Goal: Task Accomplishment & Management: Manage account settings

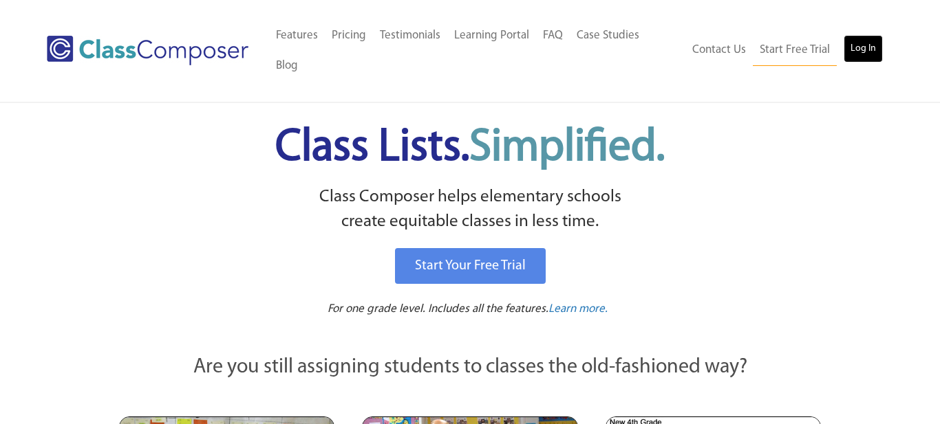
click at [861, 36] on link "Log In" at bounding box center [862, 49] width 39 height 28
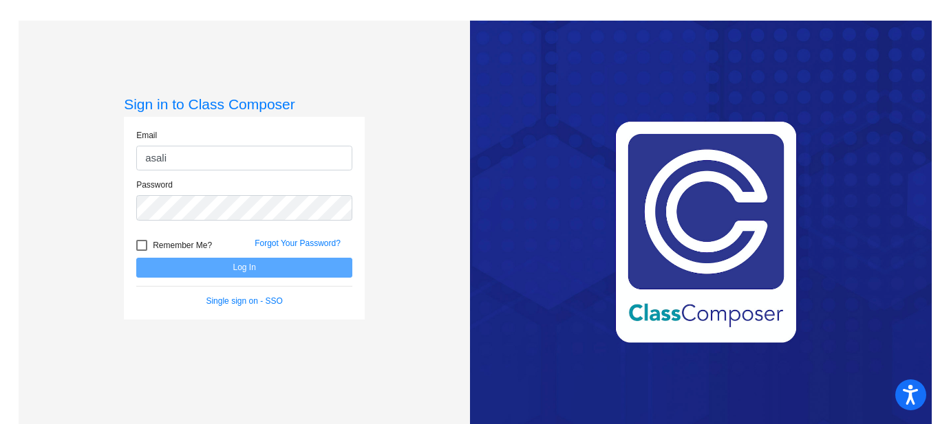
type input "asalinas@sintonisd.net"
click at [315, 243] on link "Forgot Your Password?" at bounding box center [297, 244] width 86 height 10
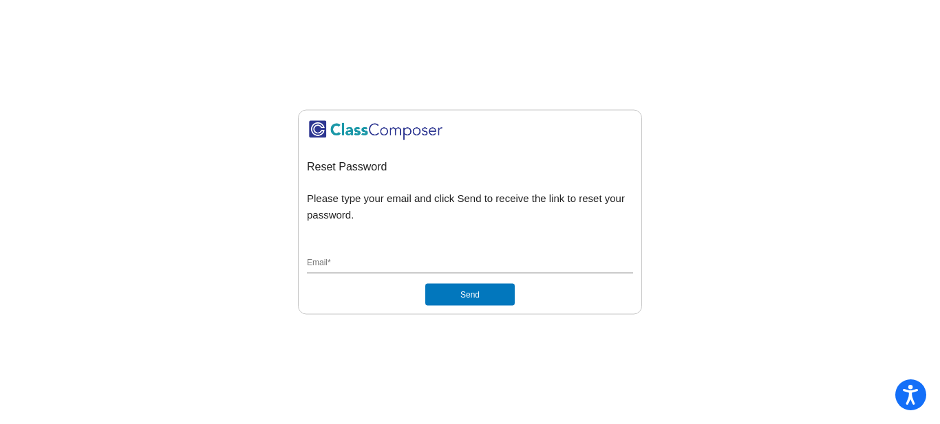
click at [350, 271] on div "Email *" at bounding box center [470, 261] width 326 height 26
type input "asalinas@sintonisd.net"
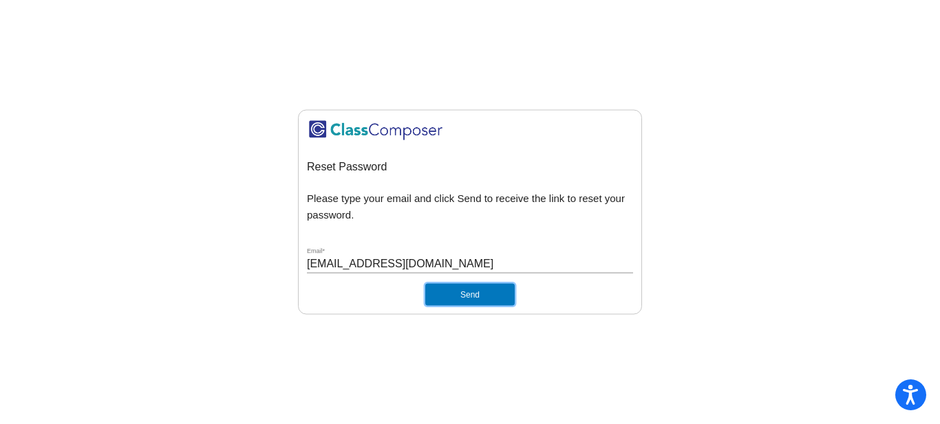
click at [462, 296] on button "Send" at bounding box center [469, 295] width 89 height 22
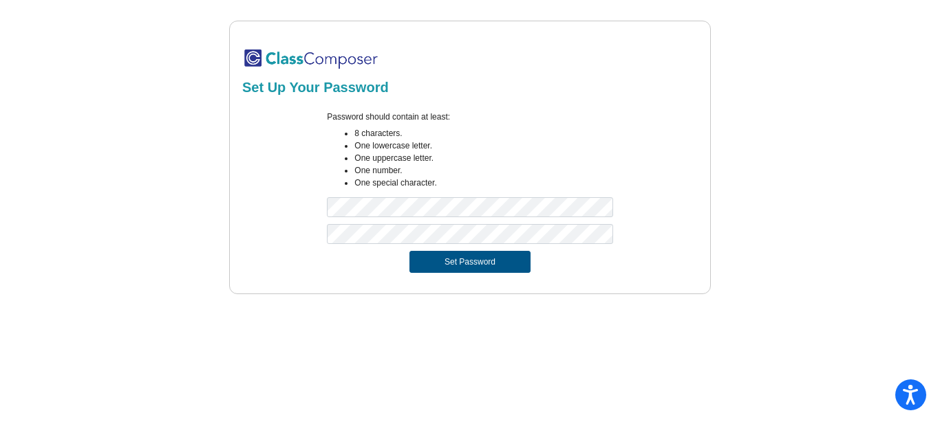
click at [453, 268] on button "Set Password" at bounding box center [469, 262] width 121 height 22
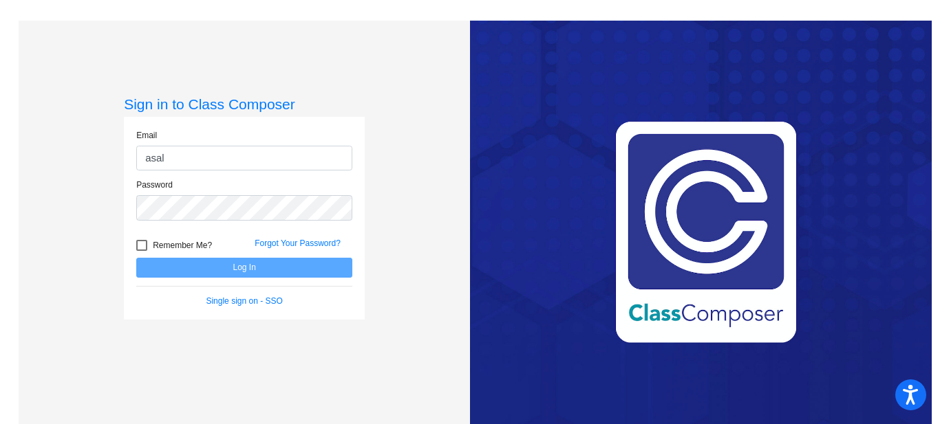
type input "asalinas@sintonisd.net"
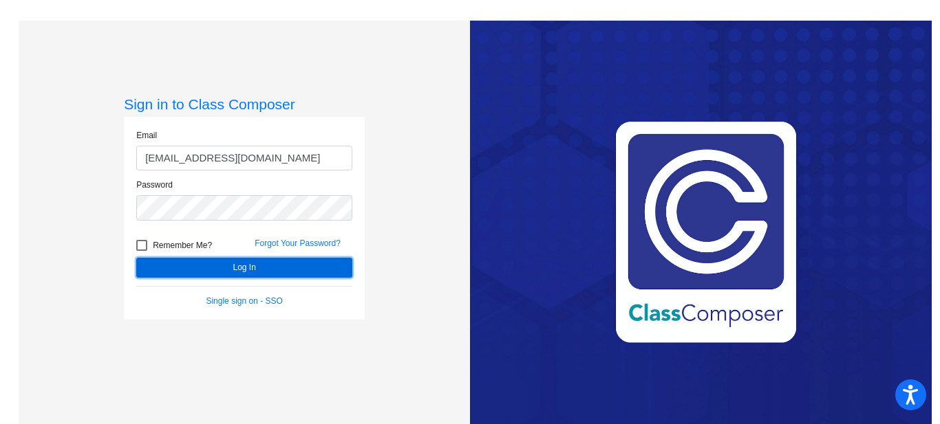
click at [268, 261] on button "Log In" at bounding box center [244, 268] width 216 height 20
click at [269, 264] on button "Log In" at bounding box center [244, 268] width 216 height 20
click at [242, 270] on button "Log In" at bounding box center [244, 268] width 216 height 20
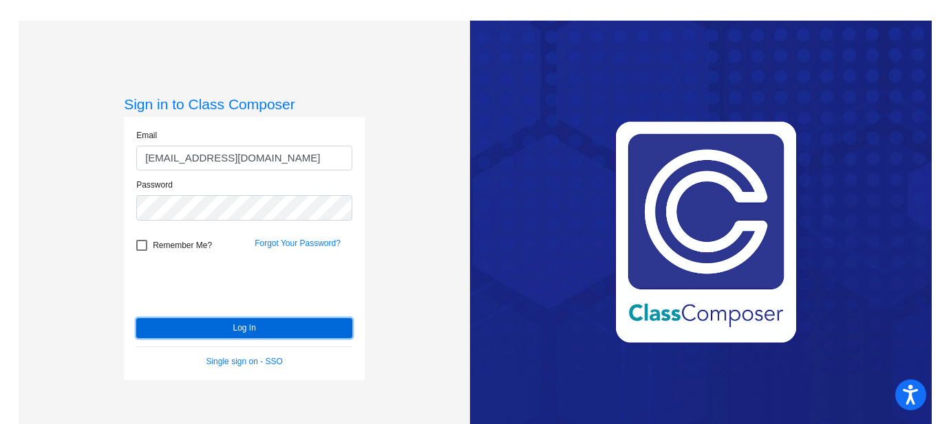
click at [226, 333] on button "Log In" at bounding box center [244, 328] width 216 height 20
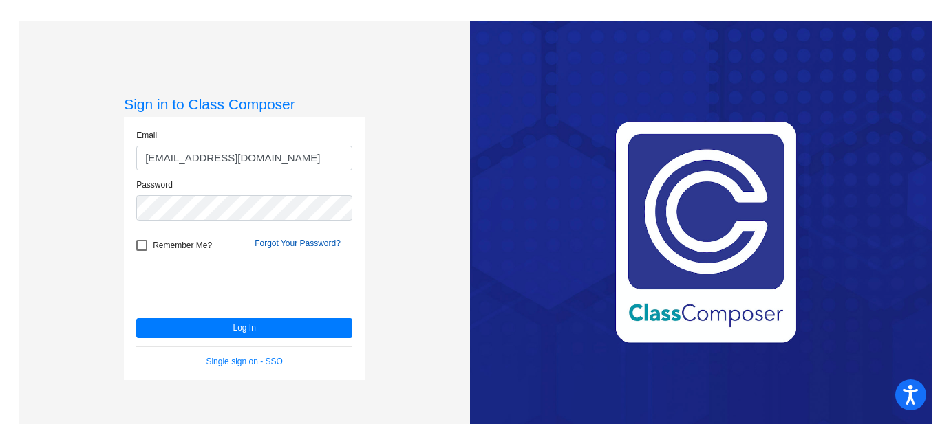
click at [314, 246] on link "Forgot Your Password?" at bounding box center [297, 244] width 86 height 10
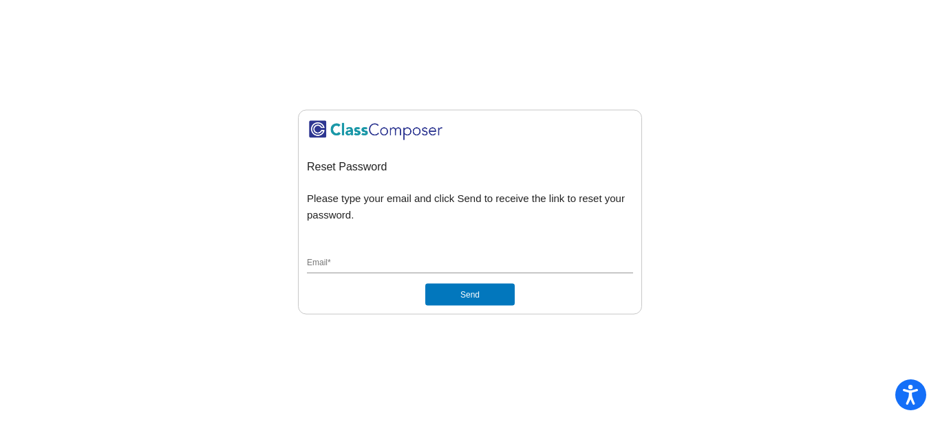
click at [326, 268] on input "Email *" at bounding box center [470, 264] width 326 height 12
type input "asalinas@sintonisd.net"
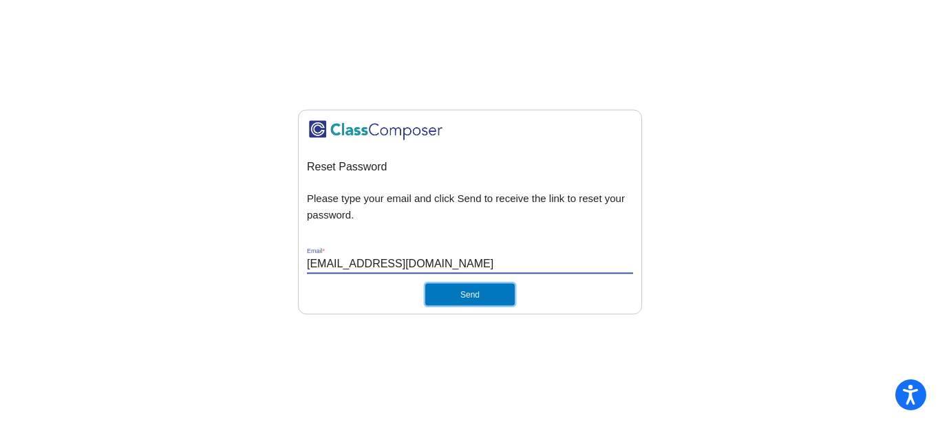
click at [446, 301] on button "Send" at bounding box center [469, 295] width 89 height 22
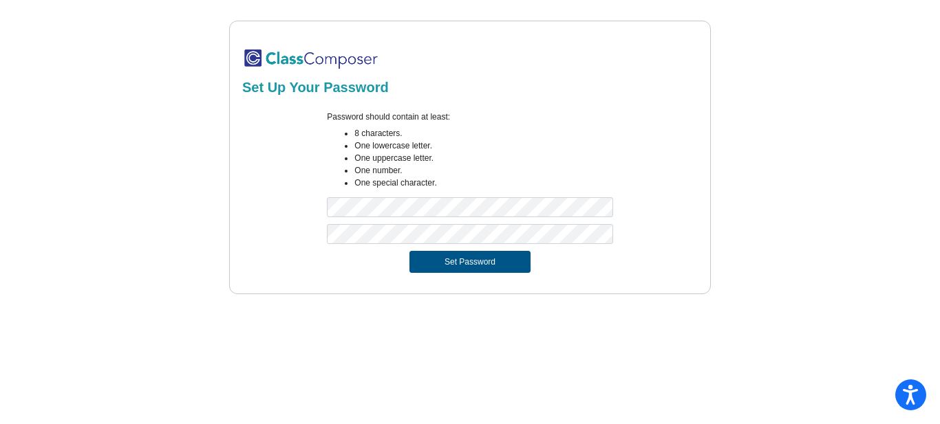
click at [488, 269] on button "Set Password" at bounding box center [469, 262] width 121 height 22
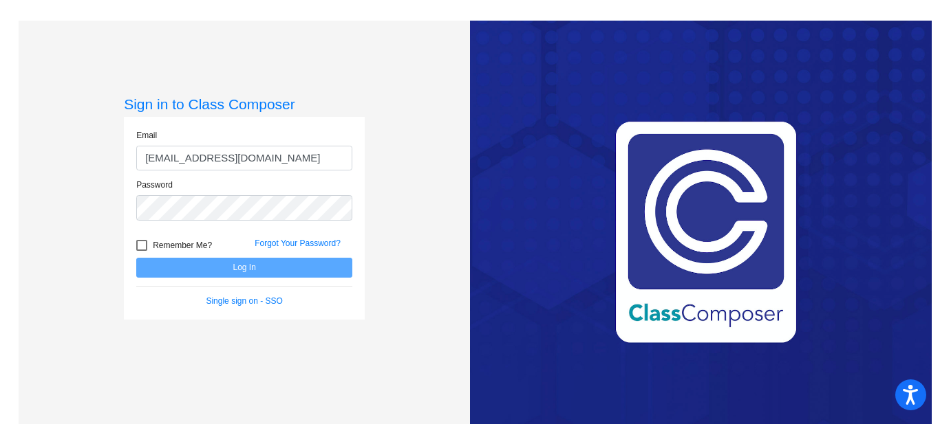
type input "asalinas@sintonisd.net"
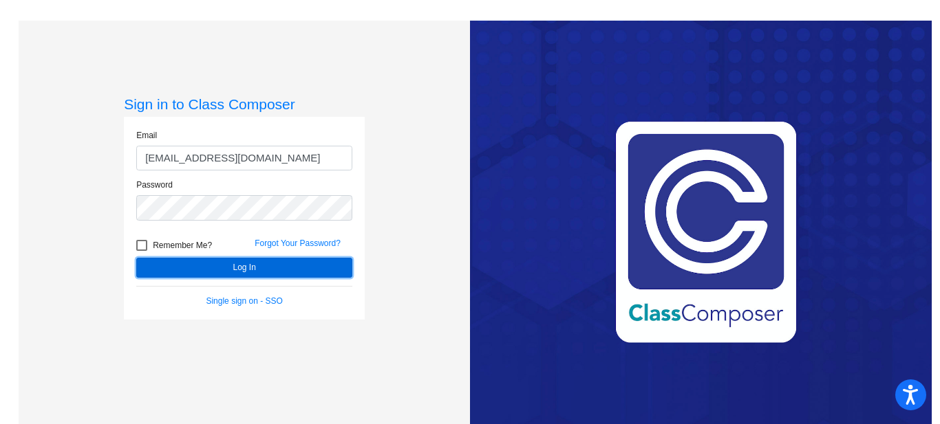
click at [196, 270] on button "Log In" at bounding box center [244, 268] width 216 height 20
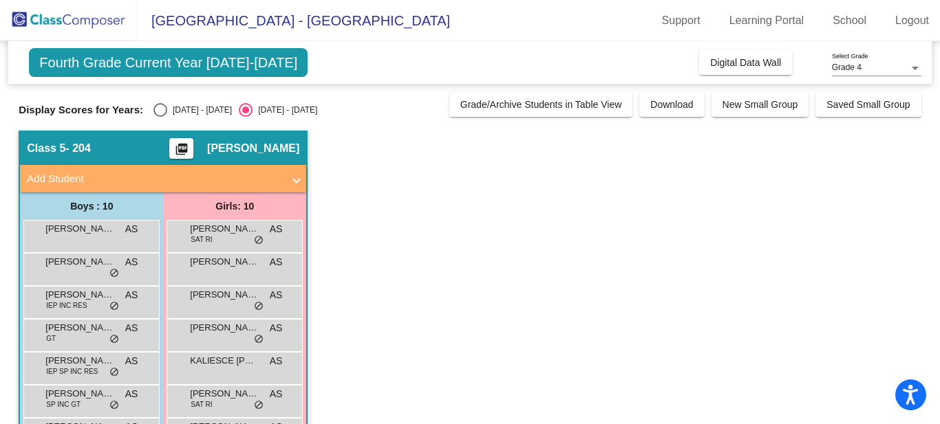
click at [292, 184] on span "Add Student" at bounding box center [160, 179] width 267 height 16
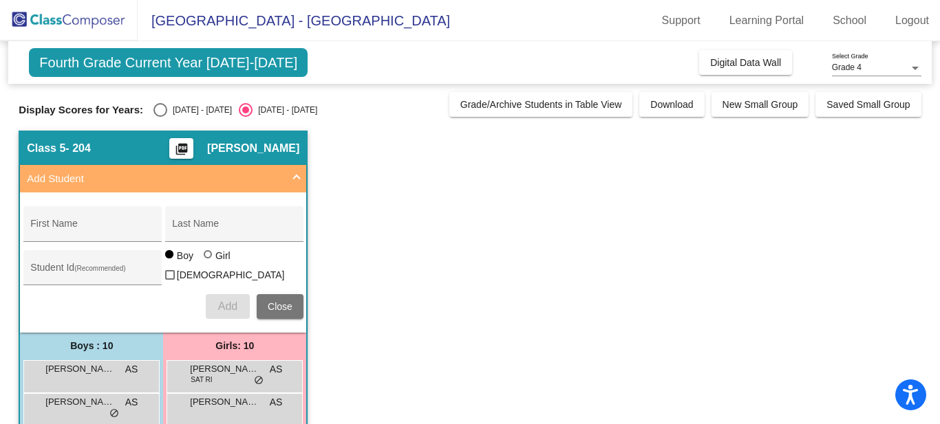
click at [292, 184] on span "Add Student" at bounding box center [160, 179] width 267 height 16
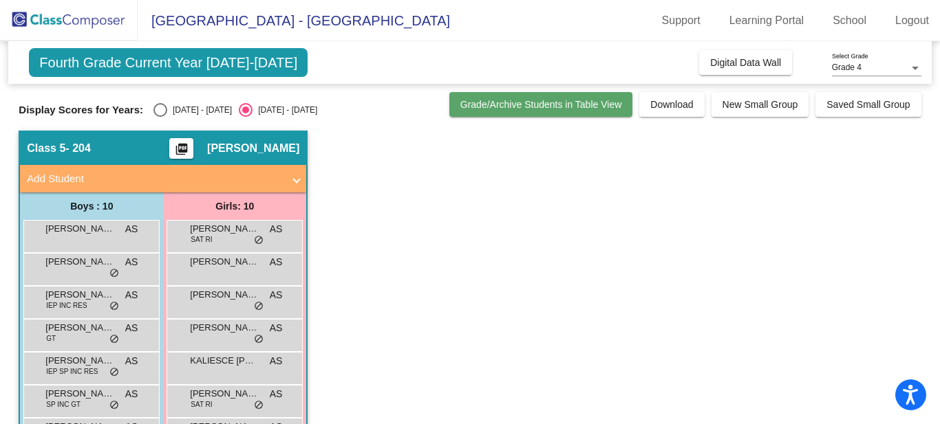
click at [576, 104] on span "Grade/Archive Students in Table View" at bounding box center [541, 104] width 162 height 11
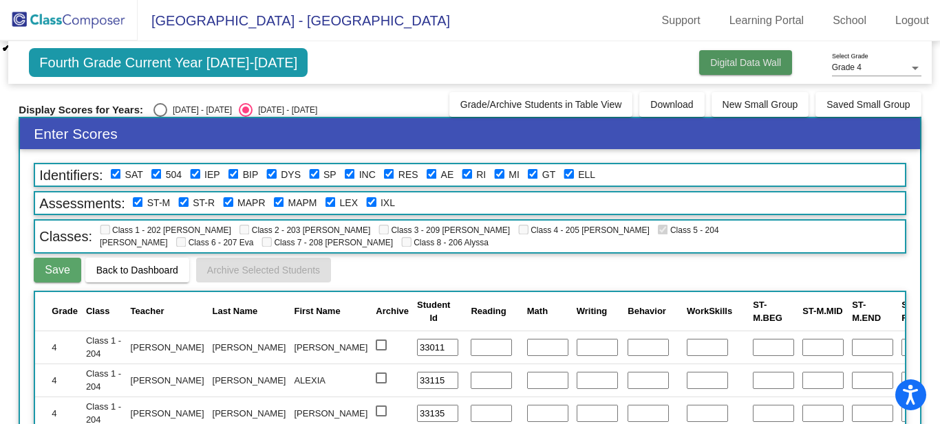
click at [746, 69] on button "Digital Data Wall" at bounding box center [745, 62] width 93 height 25
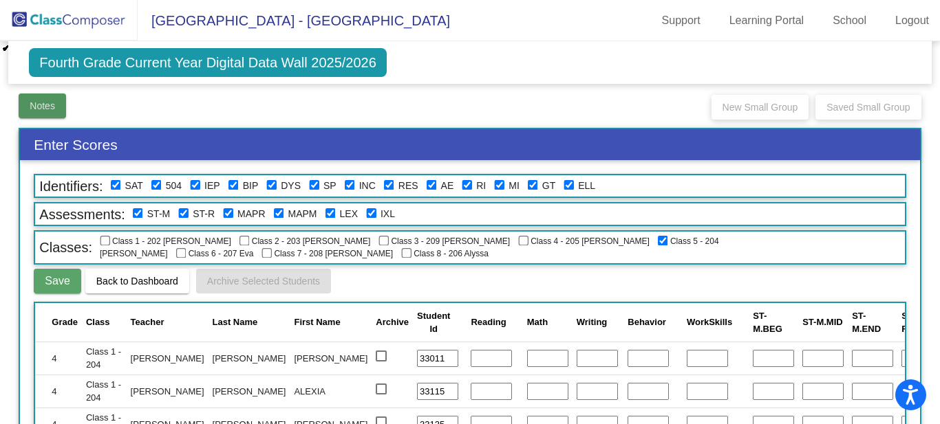
click at [40, 103] on span "Notes" at bounding box center [42, 105] width 25 height 11
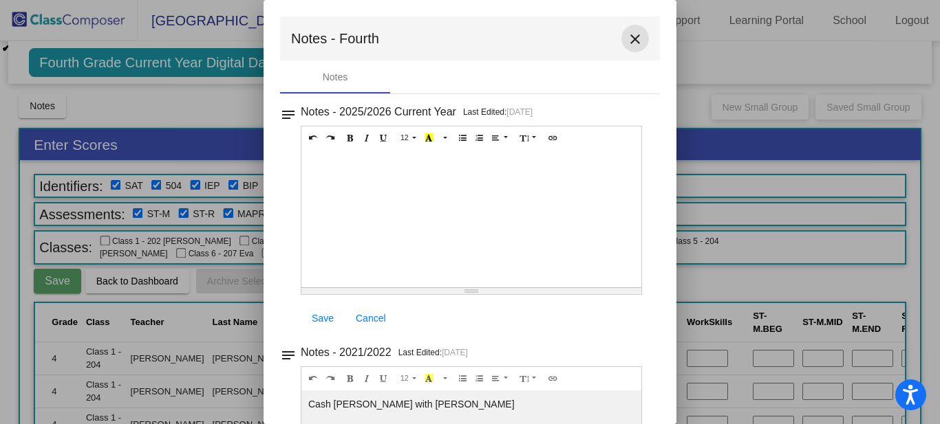
click at [631, 39] on mat-icon "close" at bounding box center [635, 39] width 17 height 17
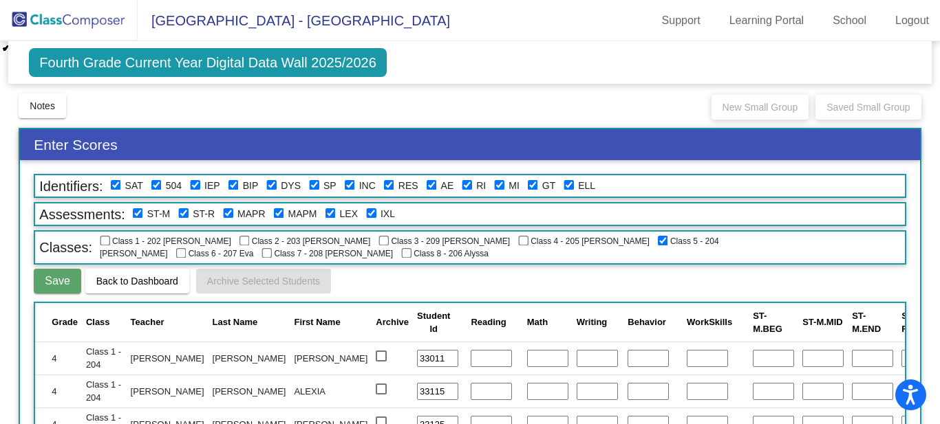
click at [96, 17] on img at bounding box center [69, 20] width 138 height 41
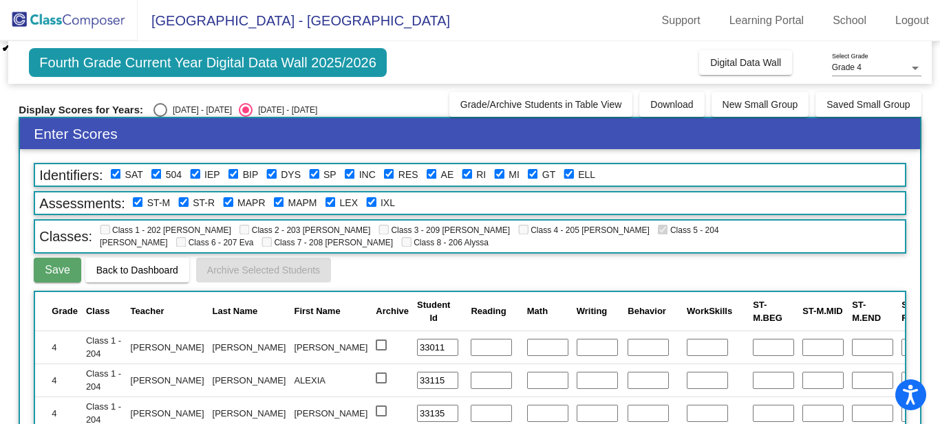
click at [901, 67] on div "Grade 4" at bounding box center [870, 68] width 77 height 10
click at [901, 67] on span "Grade 4" at bounding box center [876, 68] width 89 height 25
click at [149, 272] on span "Back to Dashboard" at bounding box center [137, 270] width 82 height 11
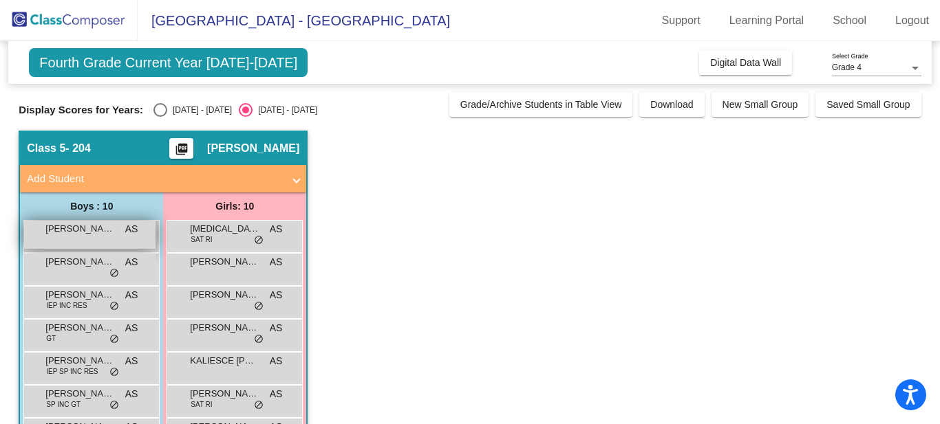
click at [90, 237] on div "[PERSON_NAME] AS lock do_not_disturb_alt" at bounding box center [89, 235] width 131 height 28
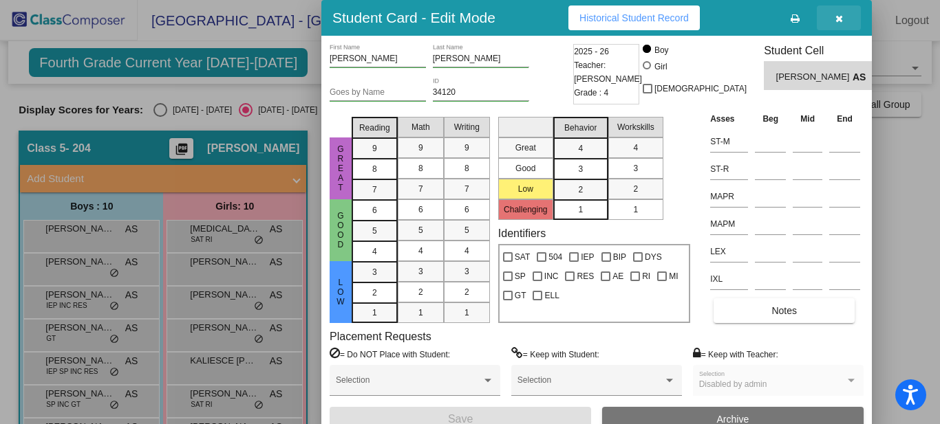
click at [841, 19] on icon "button" at bounding box center [839, 19] width 8 height 10
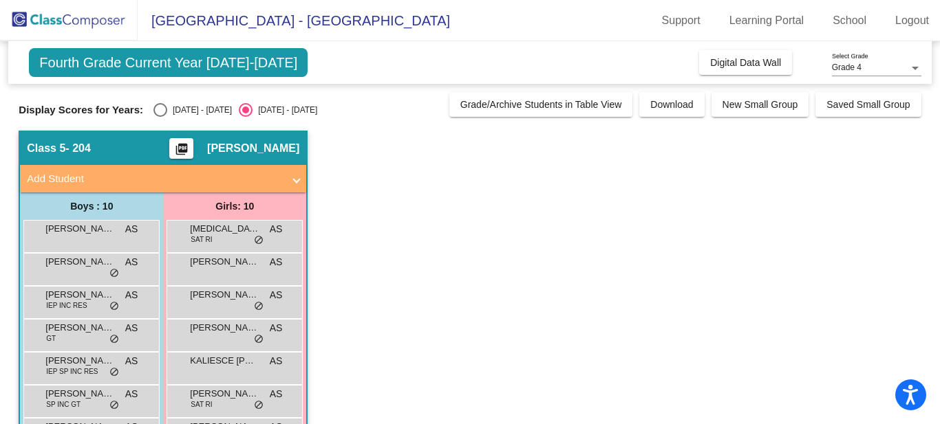
click at [155, 110] on div "Select an option" at bounding box center [160, 110] width 14 height 14
click at [160, 117] on input "[DATE] - [DATE]" at bounding box center [160, 117] width 1 height 1
radio input "true"
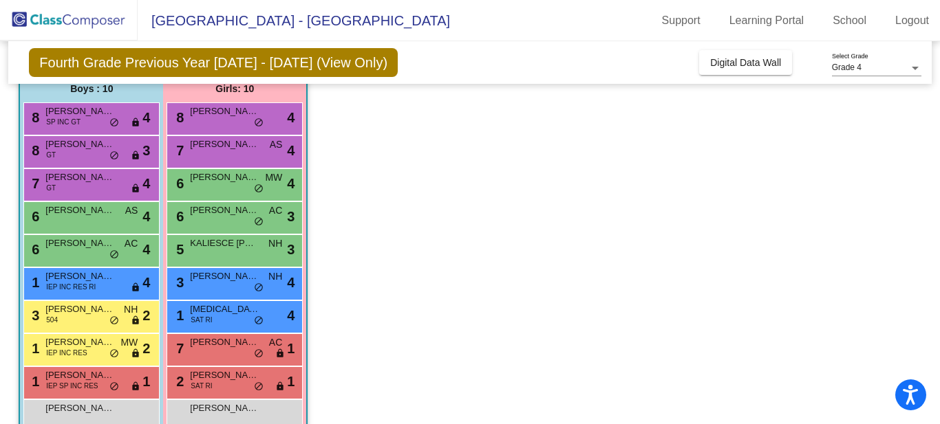
scroll to position [120, 0]
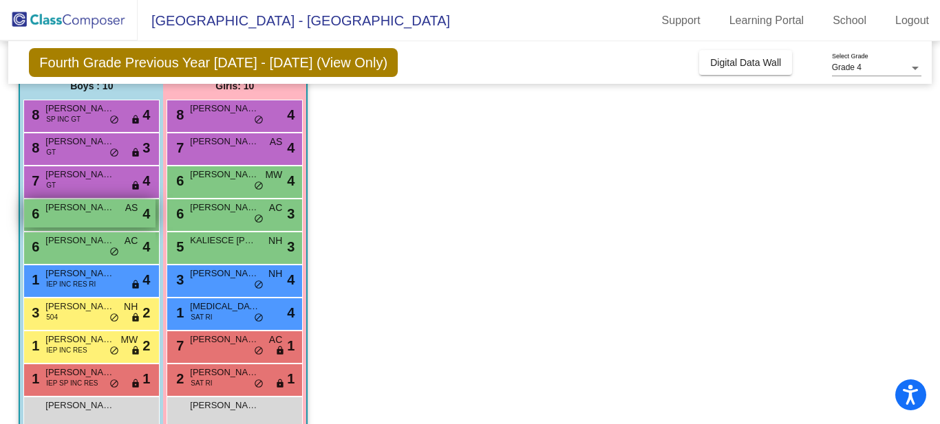
click at [91, 221] on div "6 [PERSON_NAME] AS lock do_not_disturb_alt 4" at bounding box center [89, 213] width 131 height 28
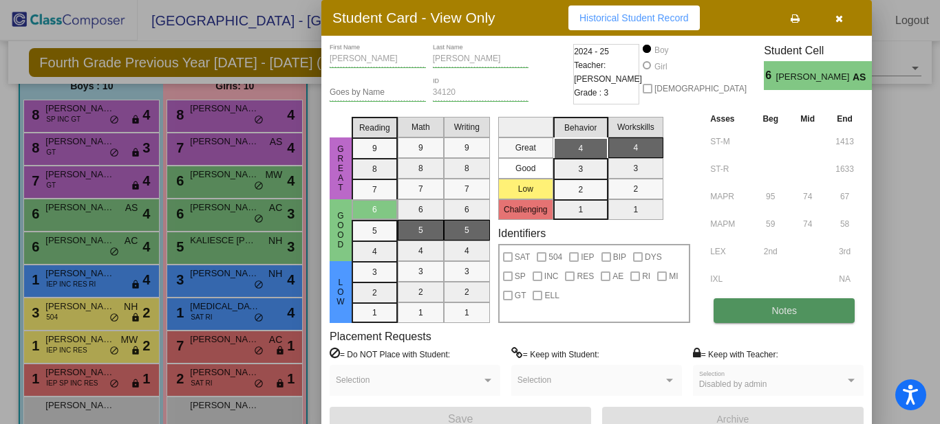
click at [743, 314] on button "Notes" at bounding box center [783, 311] width 141 height 25
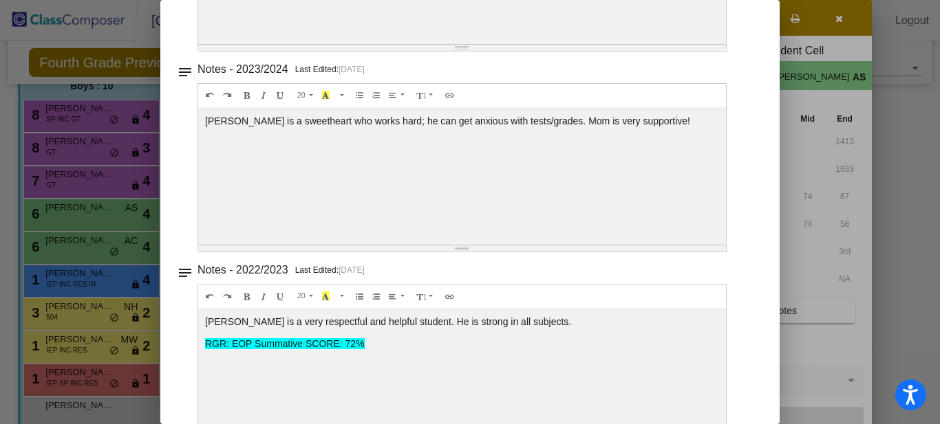
scroll to position [0, 0]
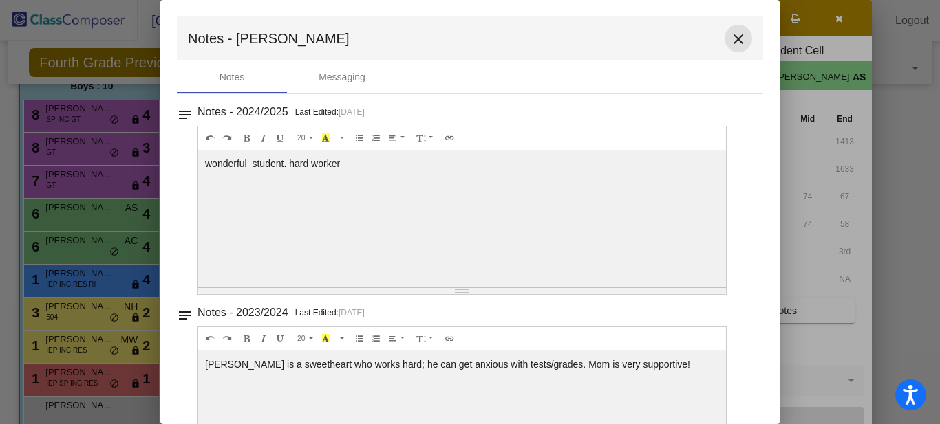
click at [732, 41] on mat-icon "close" at bounding box center [738, 39] width 17 height 17
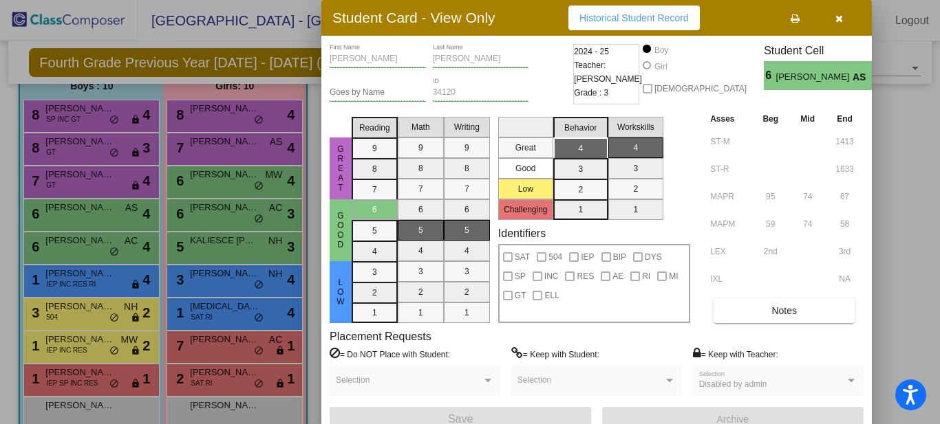
click at [843, 19] on button "button" at bounding box center [838, 18] width 44 height 25
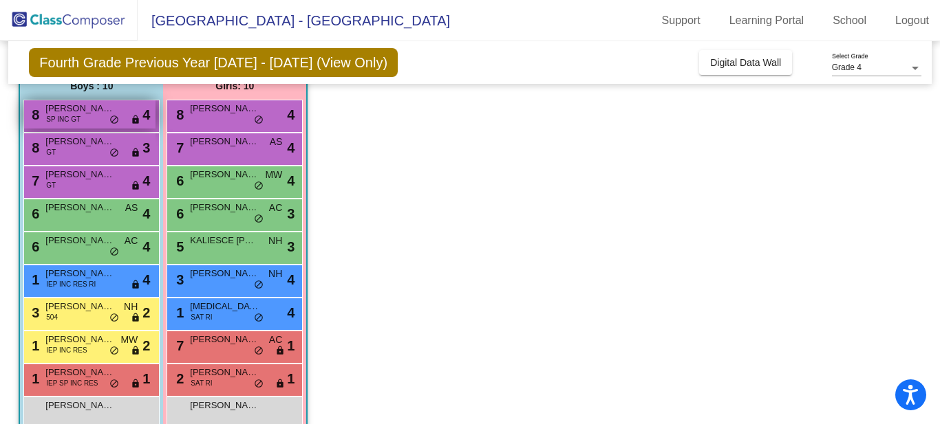
click at [67, 109] on span "[PERSON_NAME]" at bounding box center [79, 109] width 69 height 14
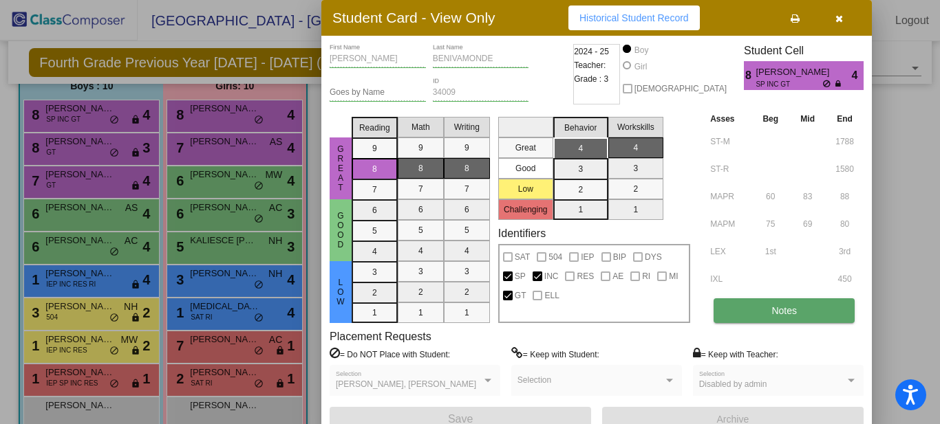
click at [763, 307] on button "Notes" at bounding box center [783, 311] width 141 height 25
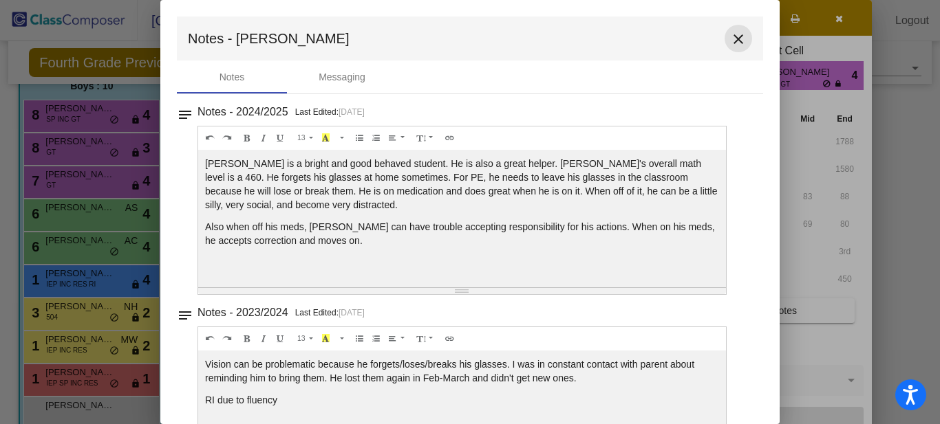
click at [731, 39] on mat-icon "close" at bounding box center [738, 39] width 17 height 17
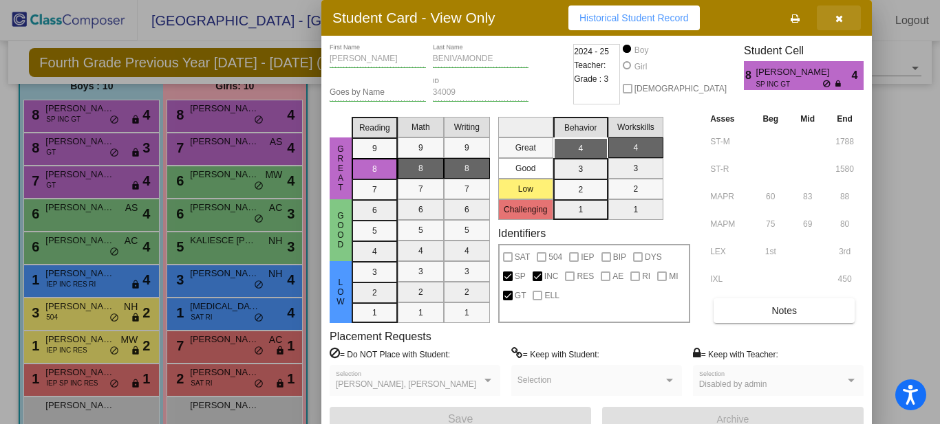
click at [838, 21] on icon "button" at bounding box center [839, 19] width 8 height 10
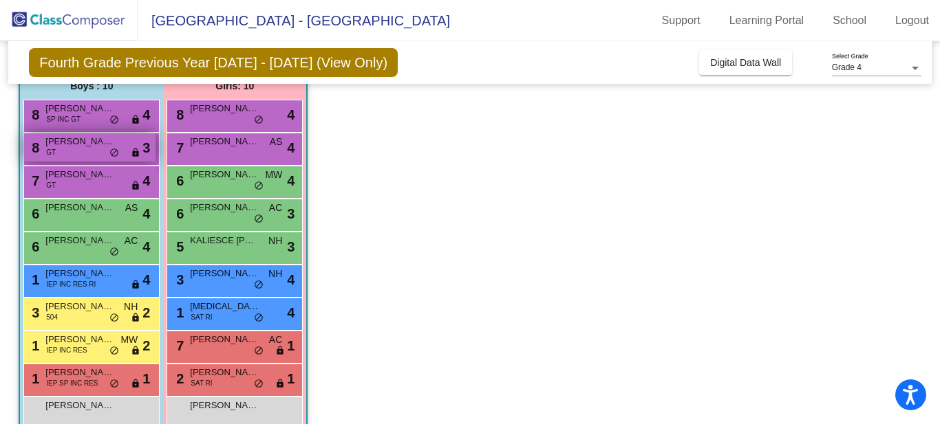
click at [80, 148] on span "[PERSON_NAME]" at bounding box center [79, 142] width 69 height 14
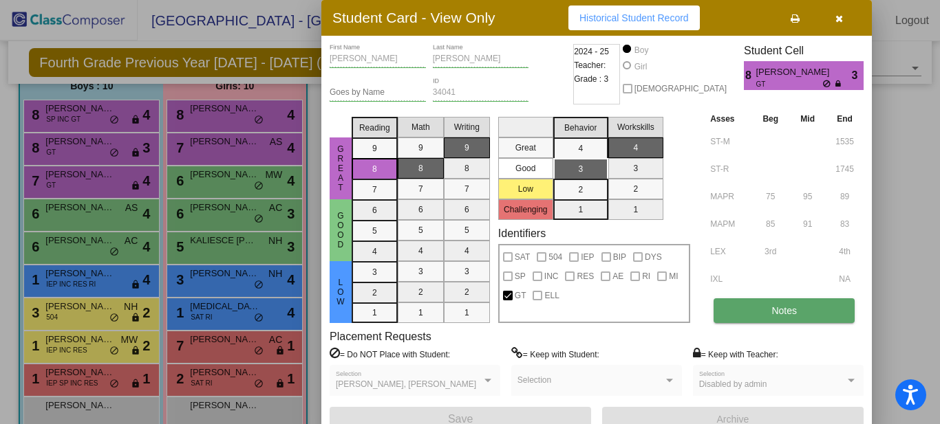
click at [793, 314] on span "Notes" at bounding box center [783, 310] width 25 height 11
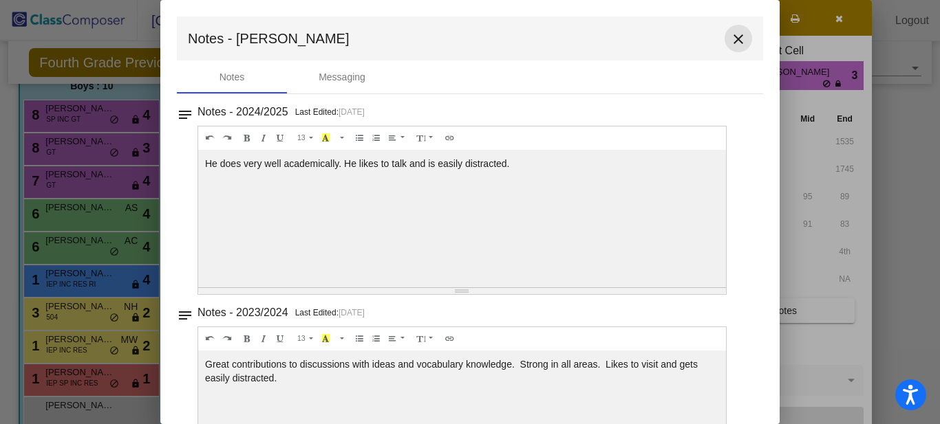
click at [732, 44] on mat-icon "close" at bounding box center [738, 39] width 17 height 17
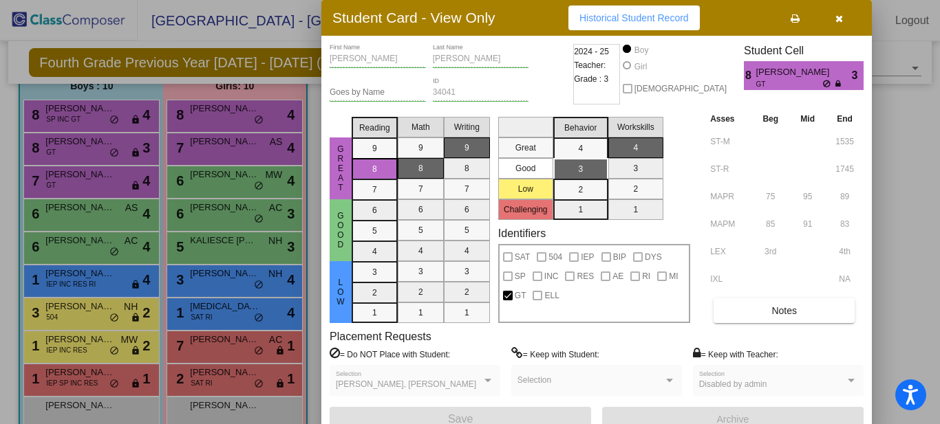
click at [838, 19] on icon "button" at bounding box center [839, 19] width 8 height 10
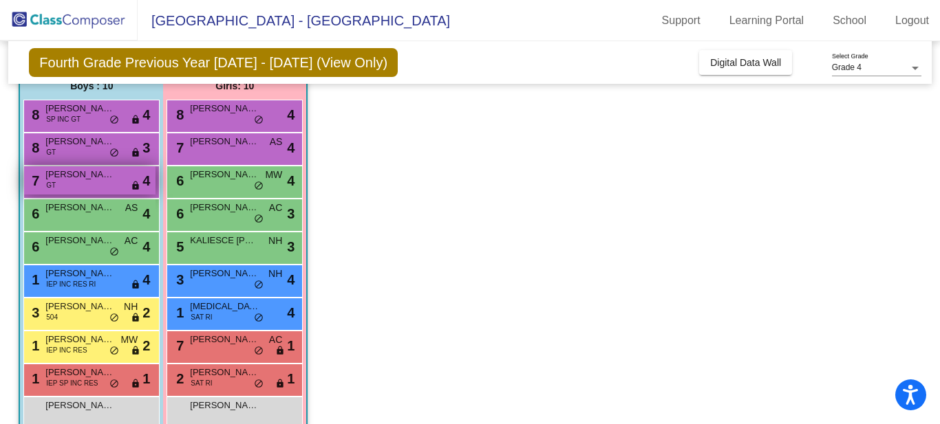
click at [89, 182] on div "7 [PERSON_NAME] lock do_not_disturb_alt 4" at bounding box center [89, 180] width 131 height 28
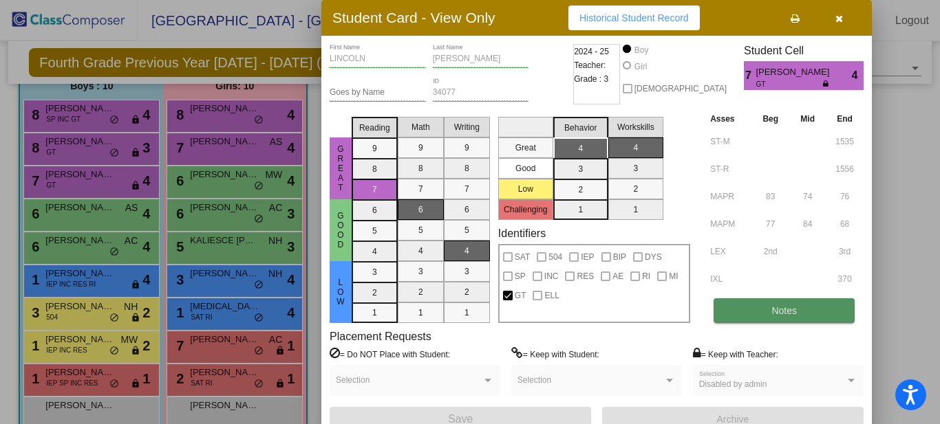
click at [792, 312] on span "Notes" at bounding box center [783, 310] width 25 height 11
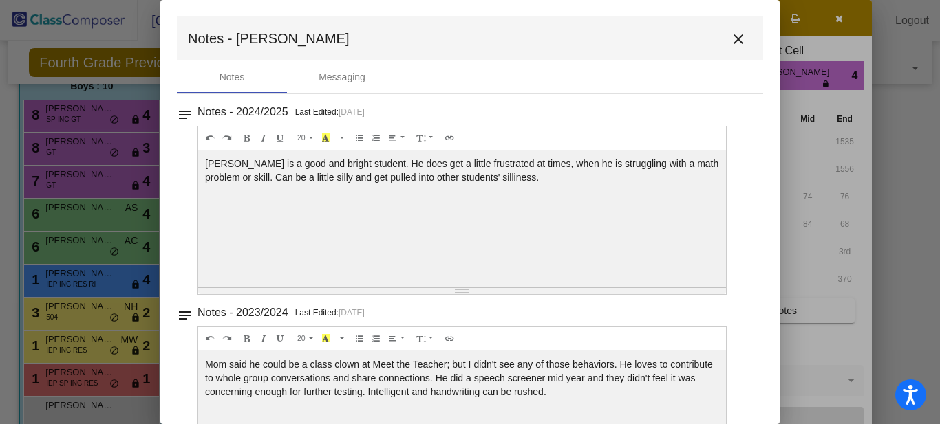
click at [732, 40] on mat-icon "close" at bounding box center [738, 39] width 17 height 17
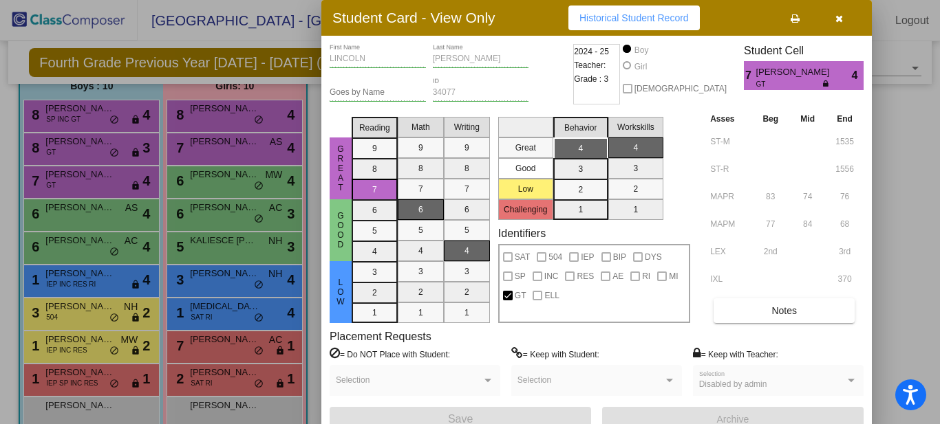
click at [842, 19] on button "button" at bounding box center [838, 18] width 44 height 25
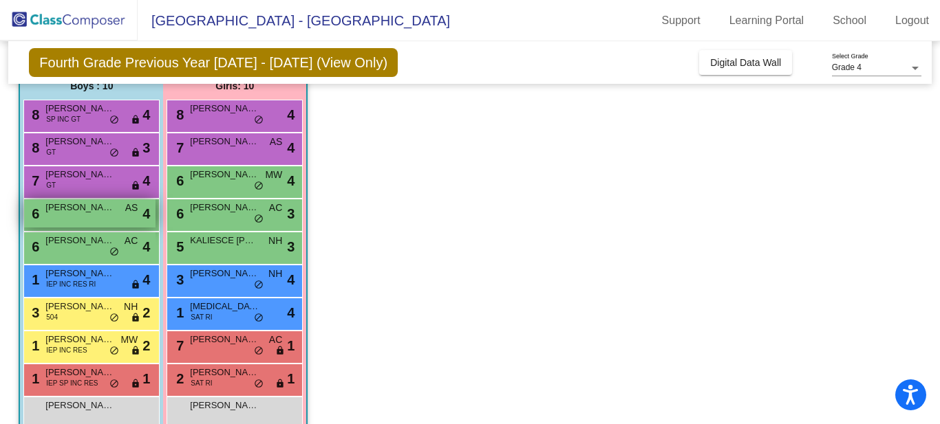
click at [74, 215] on div "6 [PERSON_NAME] AS lock do_not_disturb_alt 4" at bounding box center [89, 213] width 131 height 28
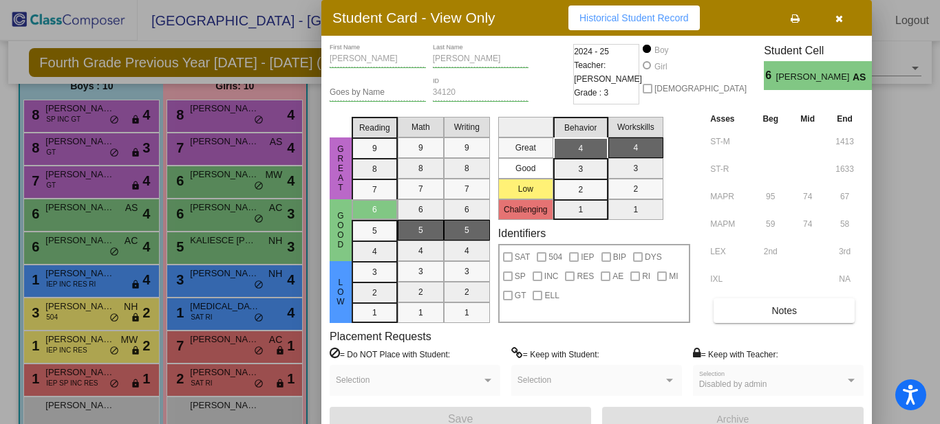
click at [840, 20] on icon "button" at bounding box center [839, 19] width 8 height 10
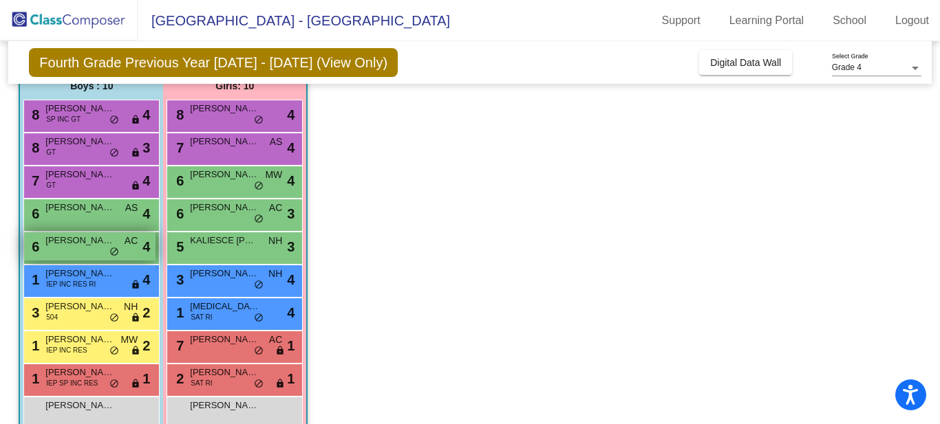
click at [72, 246] on span "[PERSON_NAME] [PERSON_NAME]" at bounding box center [79, 241] width 69 height 14
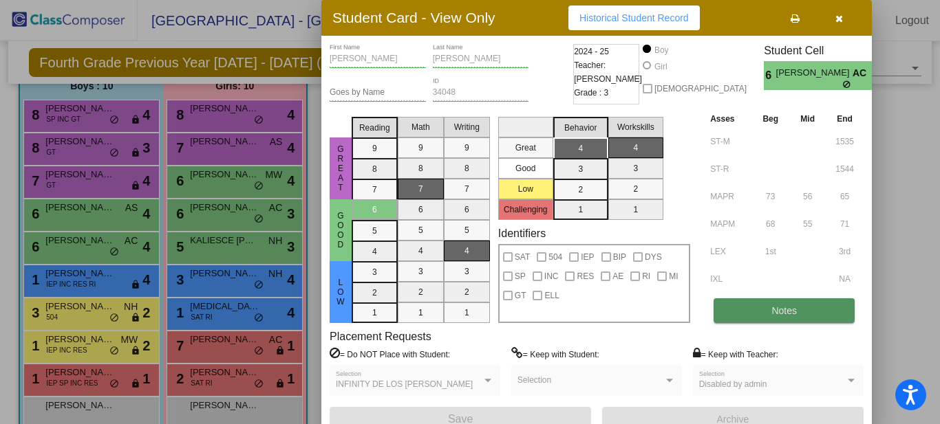
click at [759, 314] on button "Notes" at bounding box center [783, 311] width 141 height 25
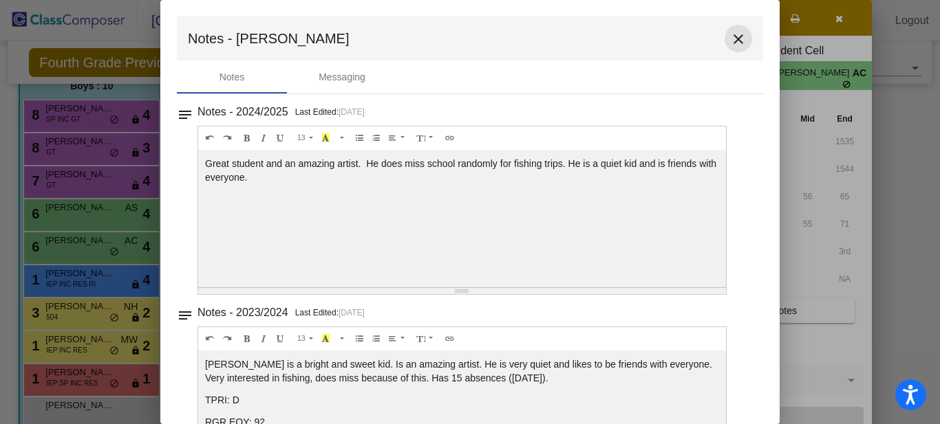
click at [730, 43] on mat-icon "close" at bounding box center [738, 39] width 17 height 17
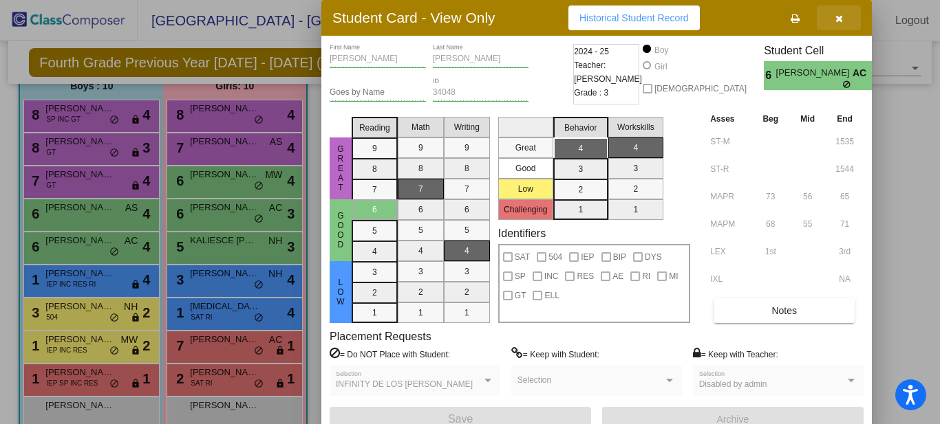
click at [838, 21] on icon "button" at bounding box center [839, 19] width 8 height 10
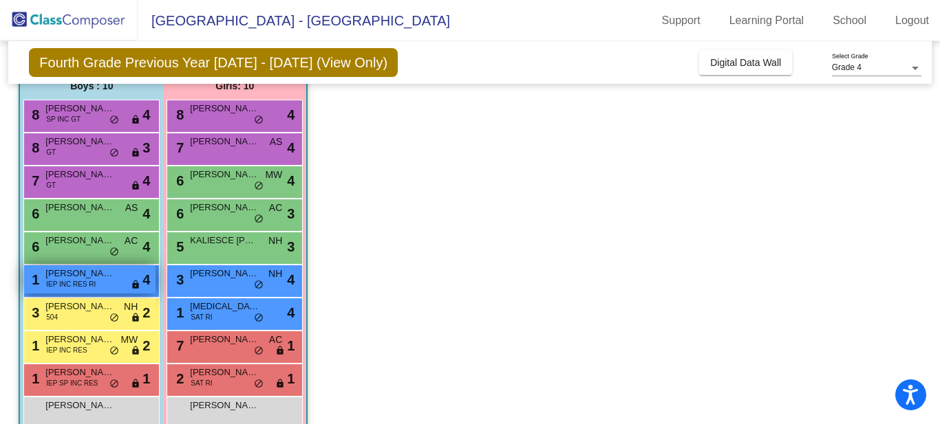
click at [86, 283] on span "IEP INC RES RI" at bounding box center [71, 284] width 50 height 10
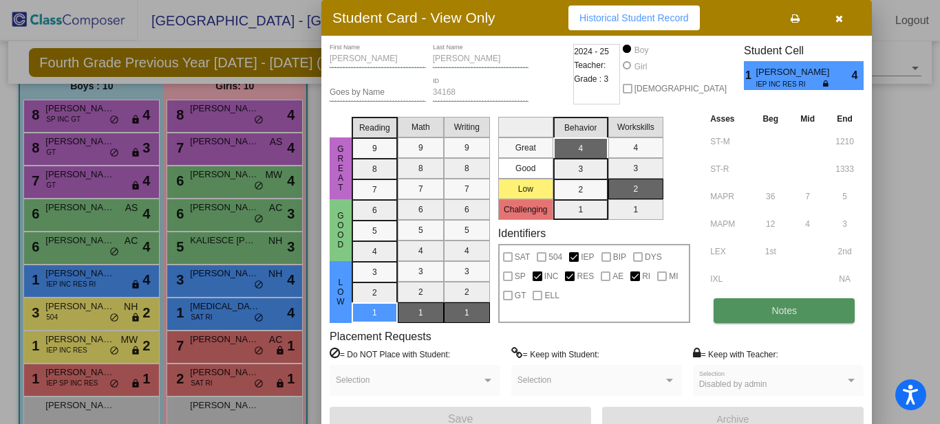
click at [776, 315] on span "Notes" at bounding box center [783, 310] width 25 height 11
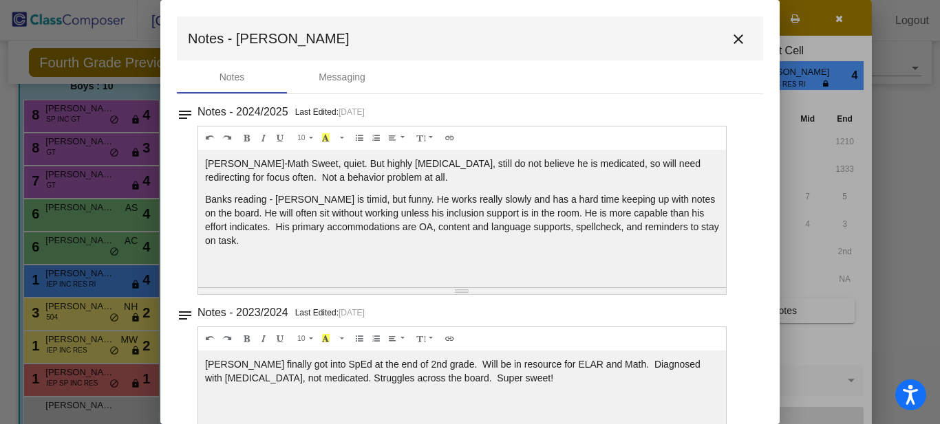
click at [730, 39] on mat-icon "close" at bounding box center [738, 39] width 17 height 17
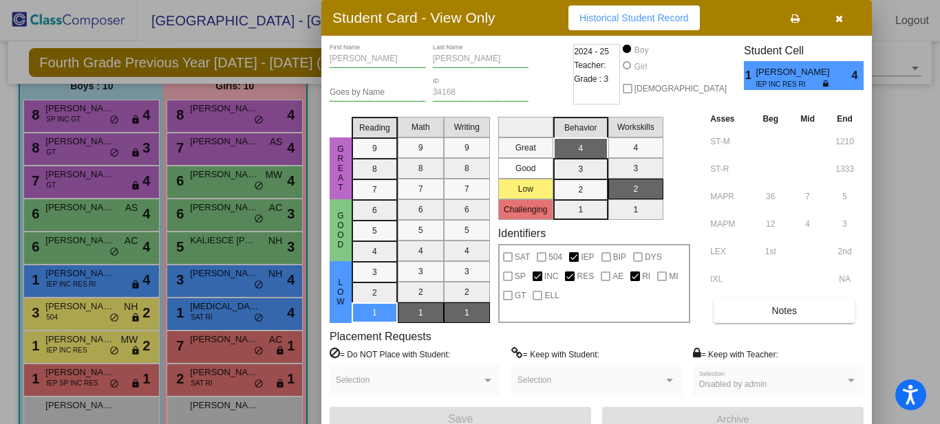
click at [837, 21] on icon "button" at bounding box center [839, 19] width 8 height 10
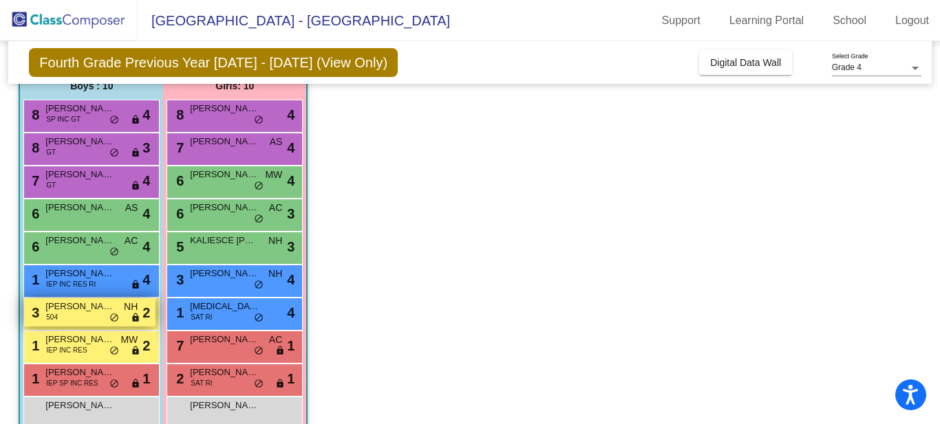
click at [77, 303] on span "[PERSON_NAME]" at bounding box center [79, 307] width 69 height 14
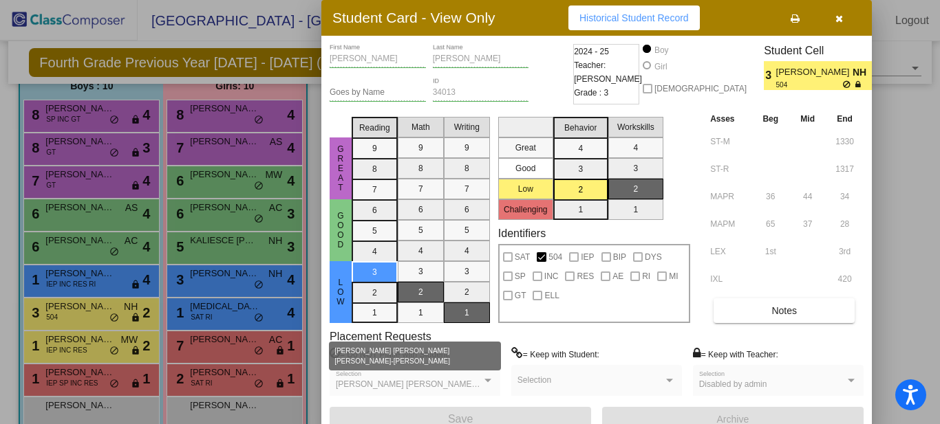
click at [488, 380] on div at bounding box center [487, 380] width 7 height 3
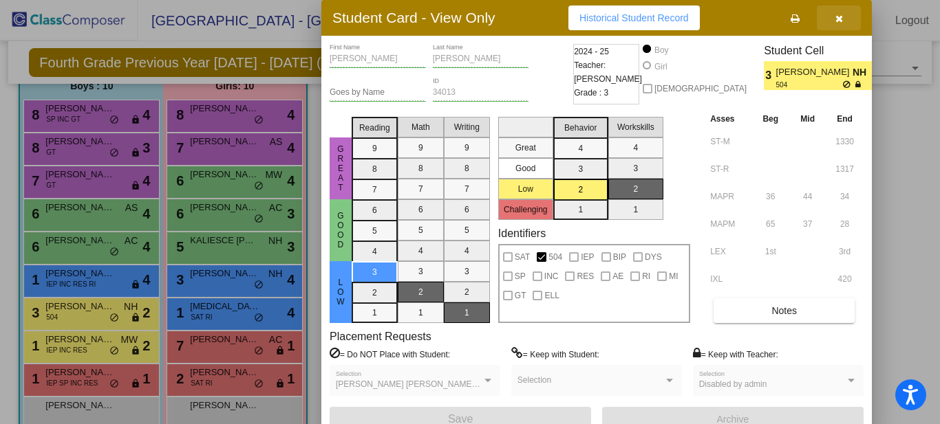
click at [839, 19] on icon "button" at bounding box center [839, 19] width 8 height 10
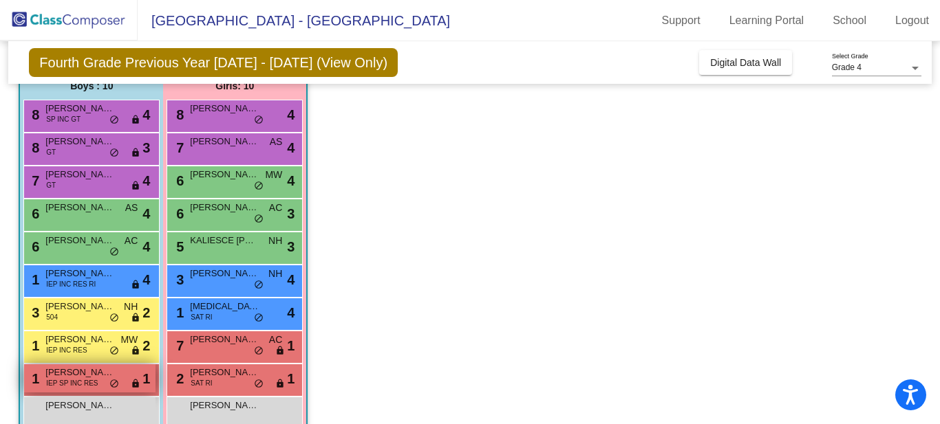
click at [79, 384] on span "IEP SP INC RES" at bounding box center [72, 383] width 52 height 10
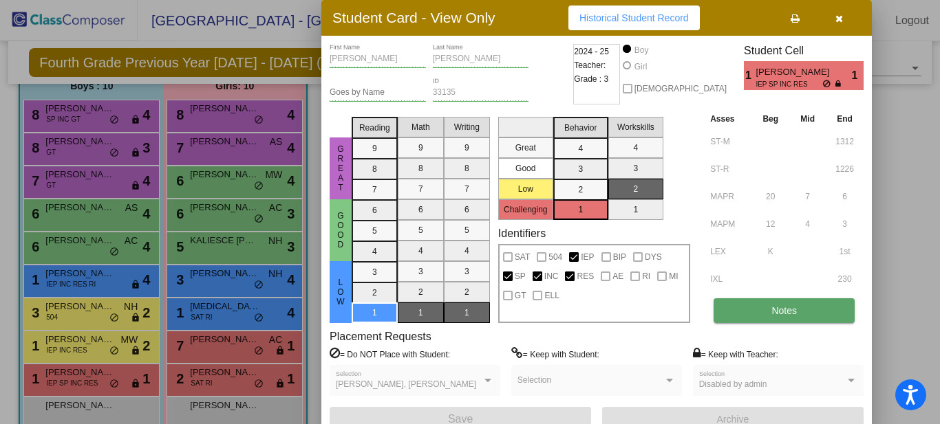
click at [789, 314] on span "Notes" at bounding box center [783, 310] width 25 height 11
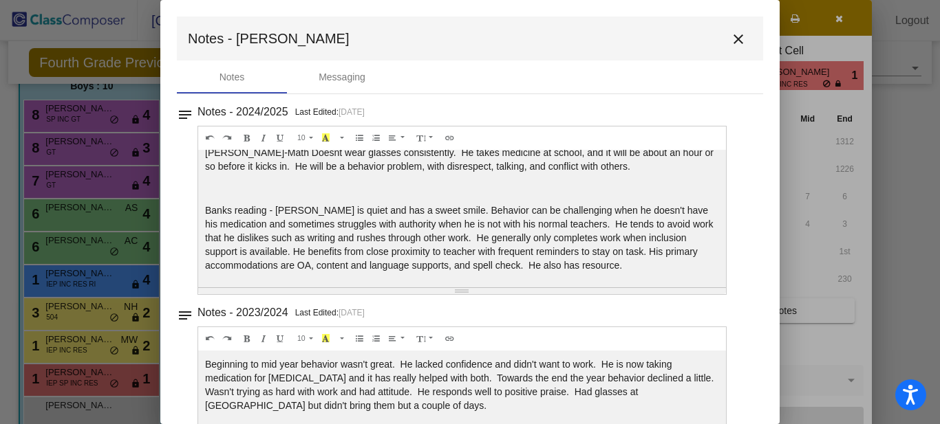
click at [733, 38] on mat-icon "close" at bounding box center [738, 39] width 17 height 17
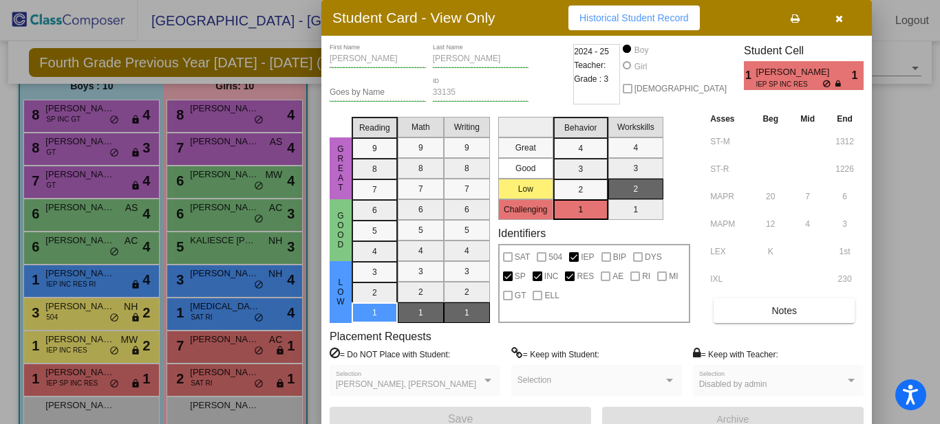
click at [836, 21] on icon "button" at bounding box center [839, 19] width 8 height 10
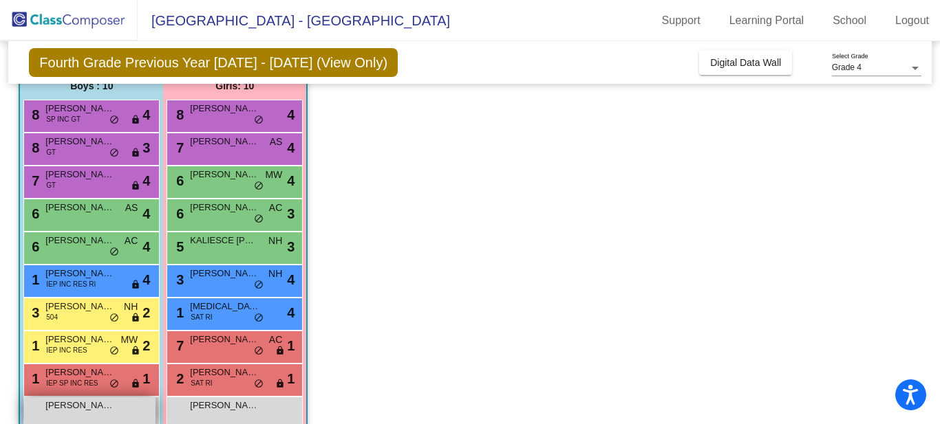
click at [83, 410] on span "[PERSON_NAME]" at bounding box center [79, 406] width 69 height 14
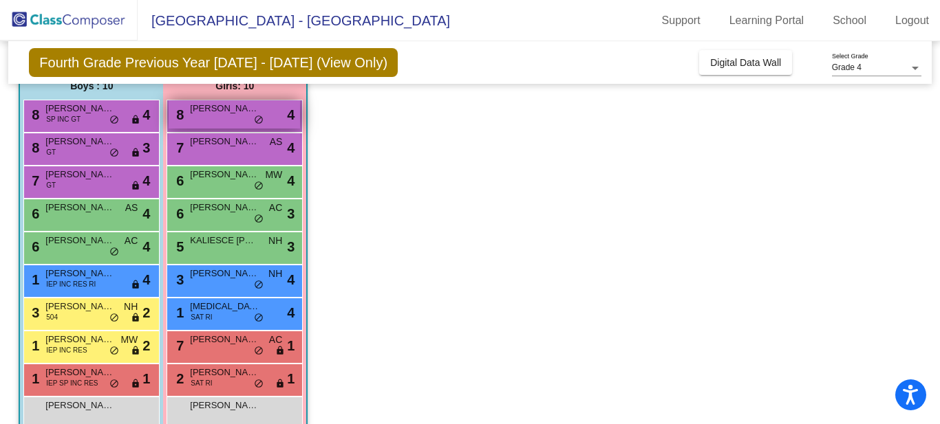
click at [215, 116] on div "8 [PERSON_NAME] lock do_not_disturb_alt 4" at bounding box center [234, 114] width 131 height 28
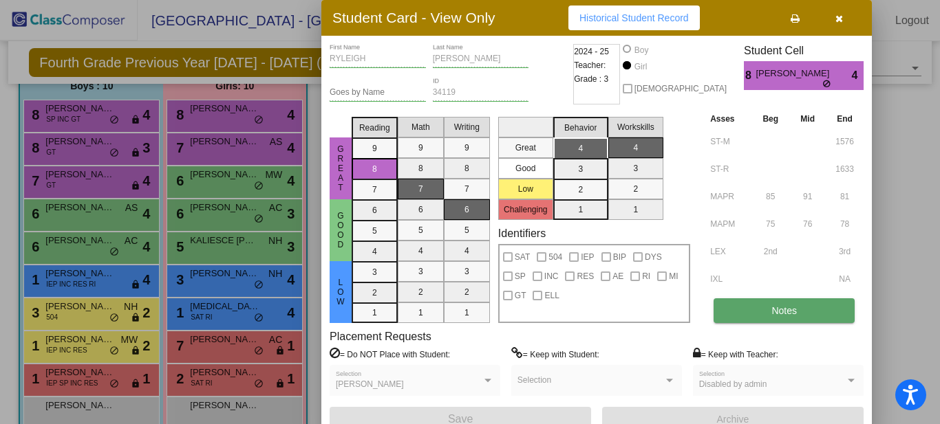
click at [792, 309] on span "Notes" at bounding box center [783, 310] width 25 height 11
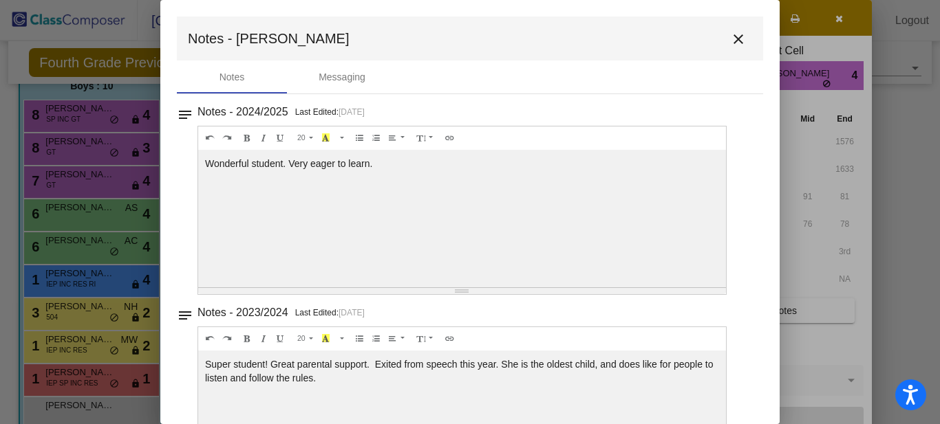
click at [732, 33] on mat-icon "close" at bounding box center [738, 39] width 17 height 17
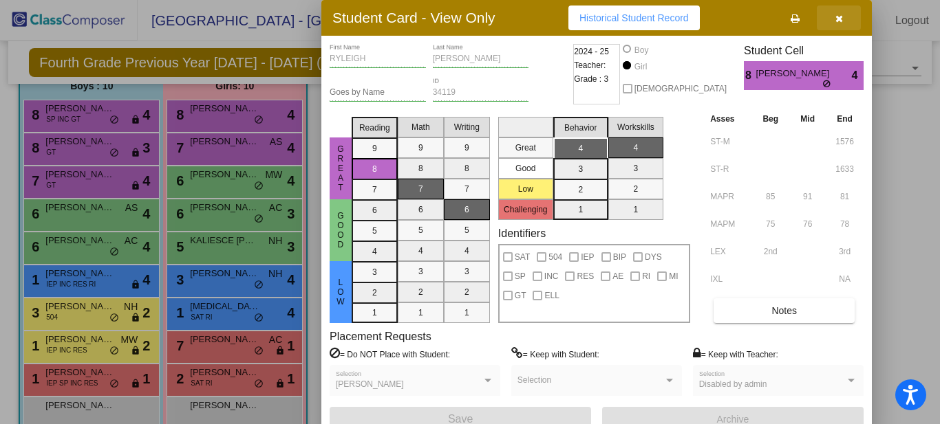
click at [841, 21] on icon "button" at bounding box center [839, 19] width 8 height 10
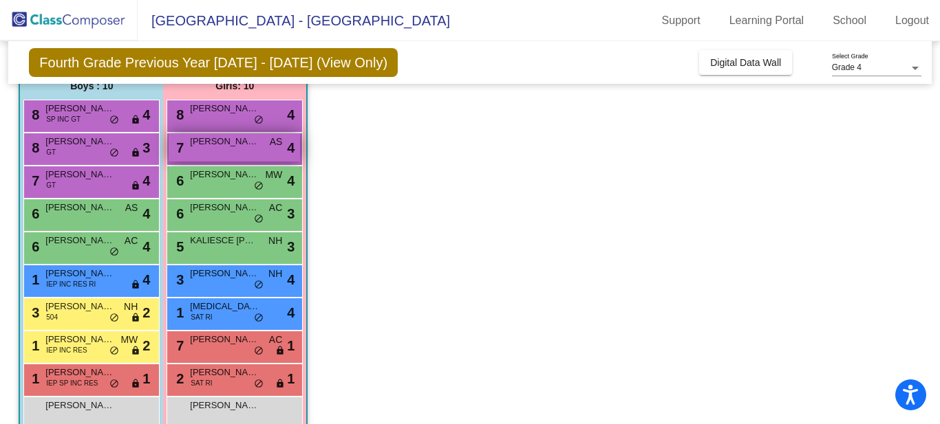
click at [226, 150] on div "7 [PERSON_NAME] AS lock do_not_disturb_alt 4" at bounding box center [234, 147] width 131 height 28
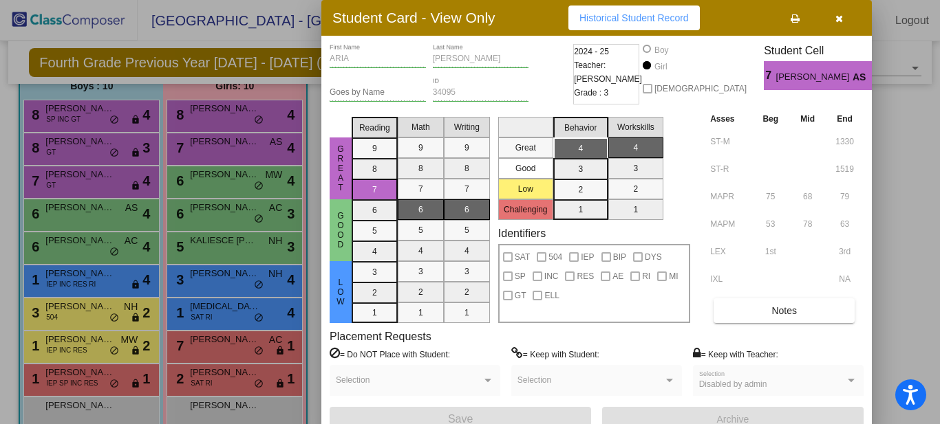
click at [816, 327] on div "ARIA First Name [PERSON_NAME] Last Name Goes by Name 34095 ID 2024 - 25 Teacher…" at bounding box center [596, 238] width 534 height 388
click at [801, 317] on button "Notes" at bounding box center [783, 311] width 141 height 25
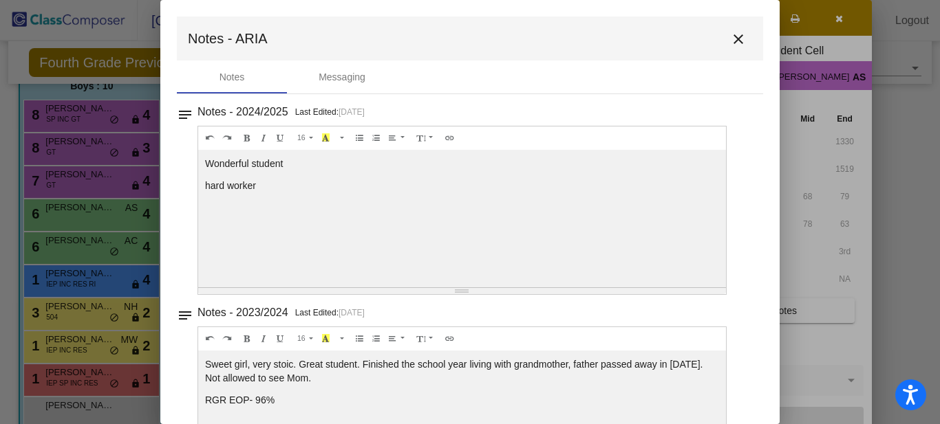
click at [730, 41] on mat-icon "close" at bounding box center [738, 39] width 17 height 17
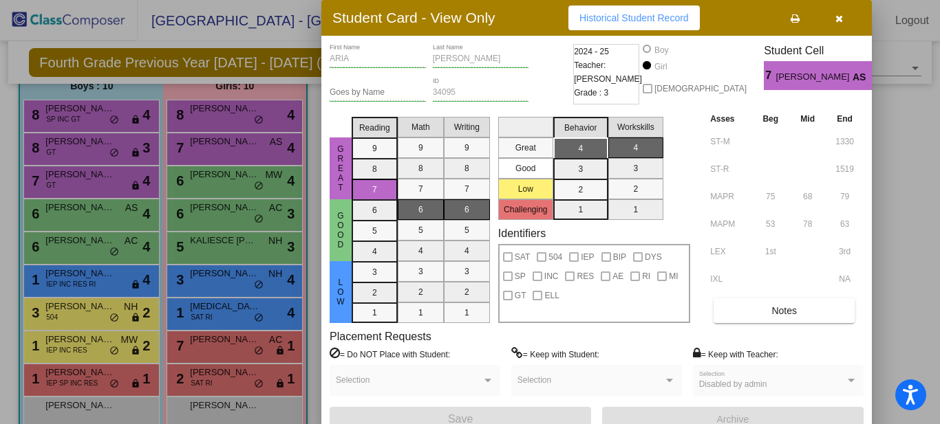
click at [842, 21] on icon "button" at bounding box center [839, 19] width 8 height 10
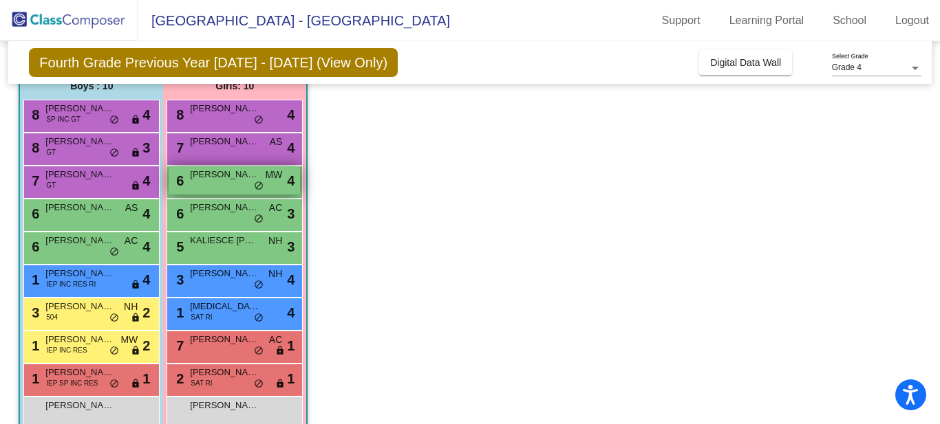
click at [208, 178] on span "[PERSON_NAME]" at bounding box center [224, 175] width 69 height 14
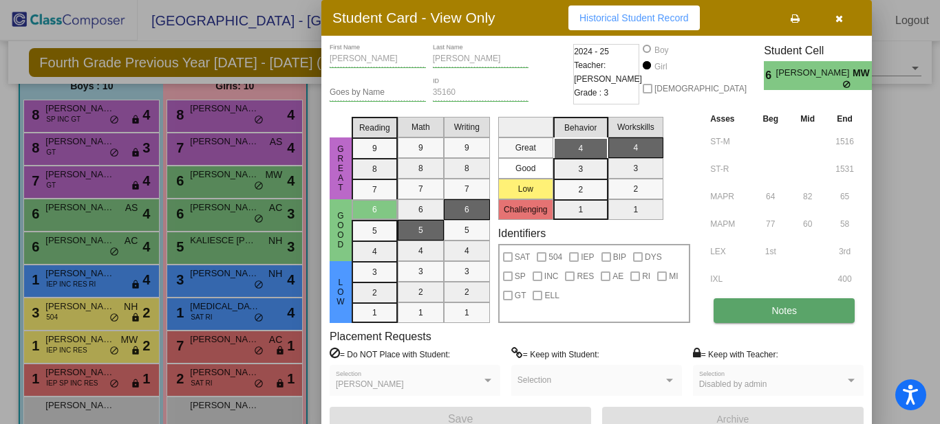
click at [793, 313] on span "Notes" at bounding box center [783, 310] width 25 height 11
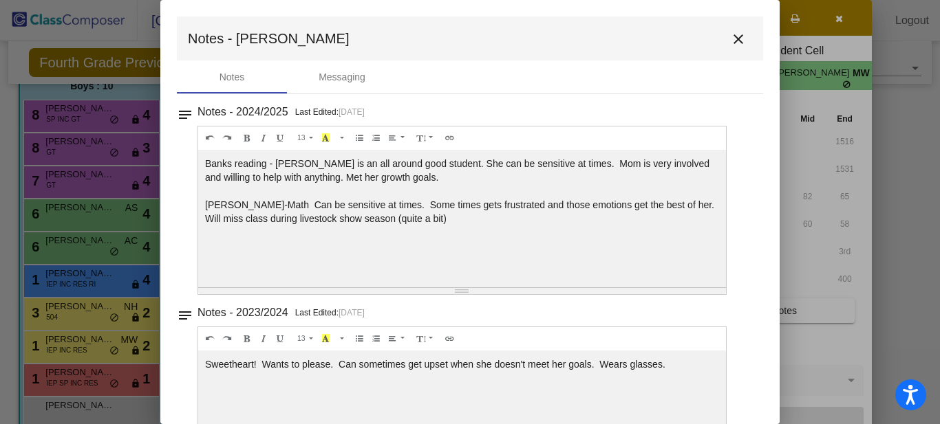
scroll to position [88, 0]
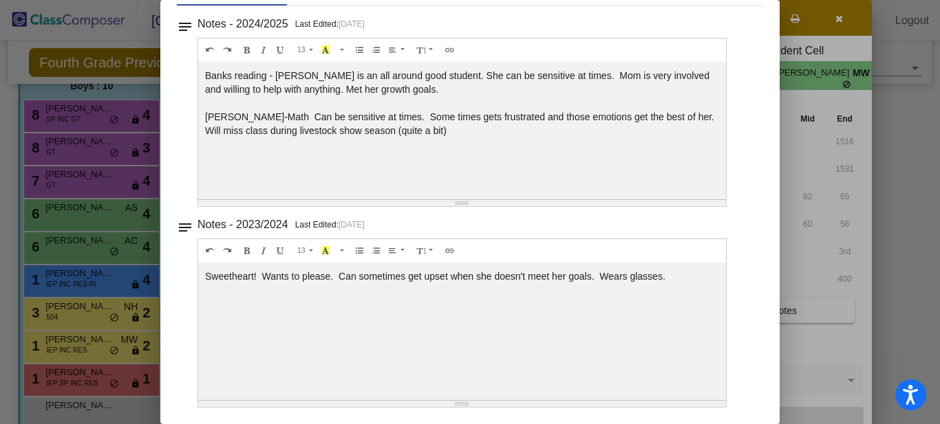
click at [706, 199] on div "Sweetheart! Wants to please. Can sometimes get upset when she doesn't meet her …" at bounding box center [462, 131] width 528 height 138
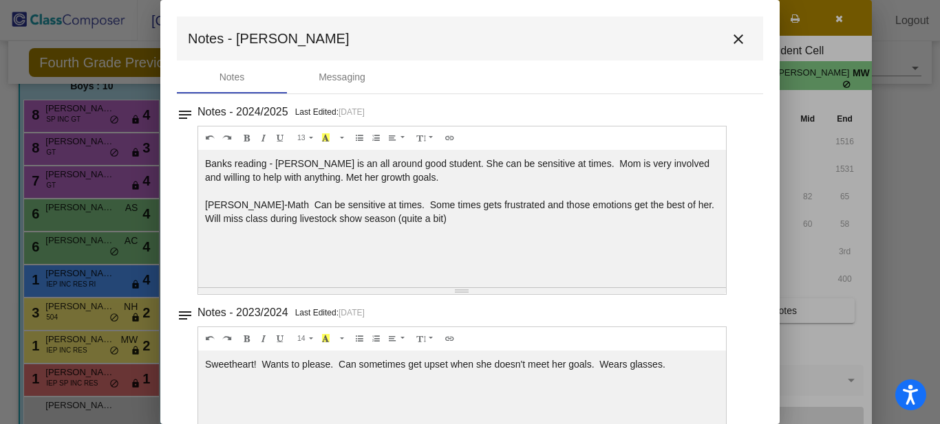
click at [730, 43] on mat-icon "close" at bounding box center [738, 39] width 17 height 17
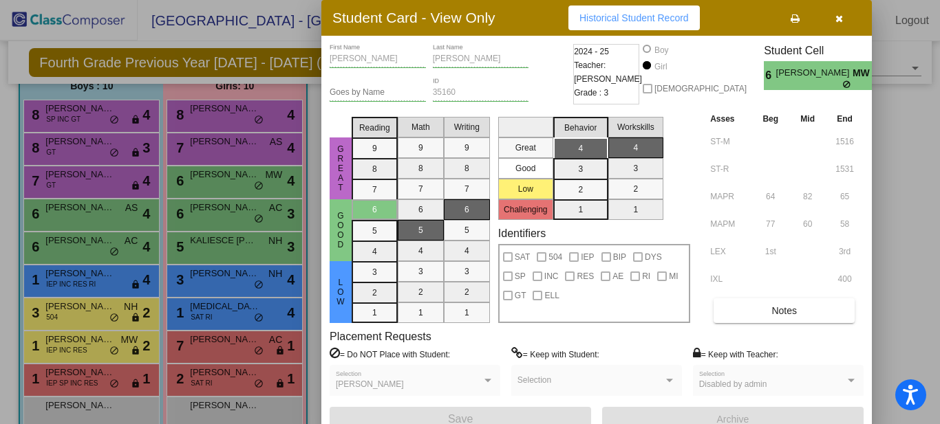
click at [839, 19] on icon "button" at bounding box center [839, 19] width 8 height 10
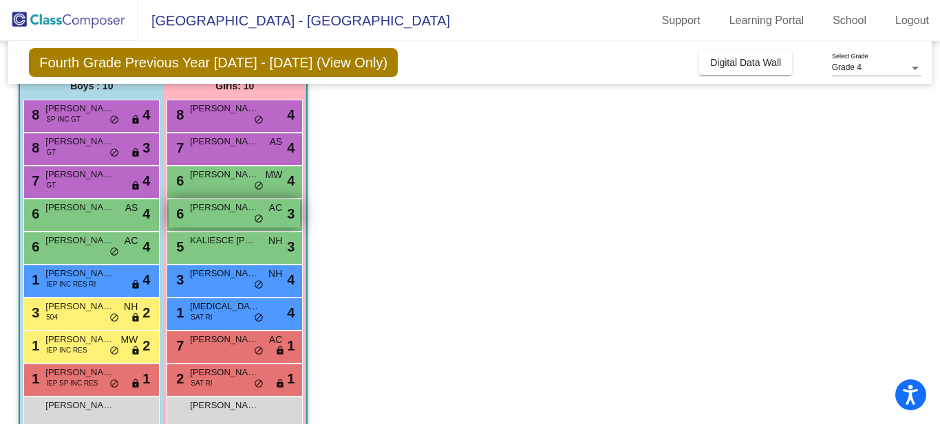
click at [228, 217] on div "6 KLAIRODY [PERSON_NAME] lock do_not_disturb_alt 3" at bounding box center [234, 213] width 131 height 28
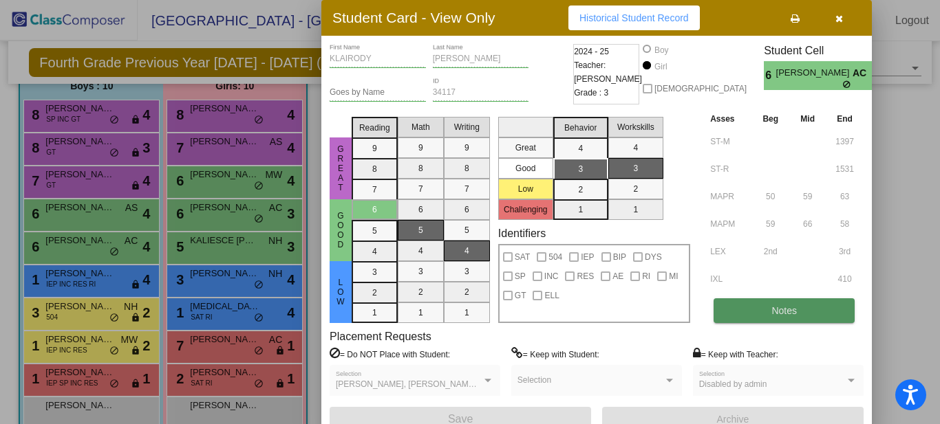
click at [819, 316] on button "Notes" at bounding box center [783, 311] width 141 height 25
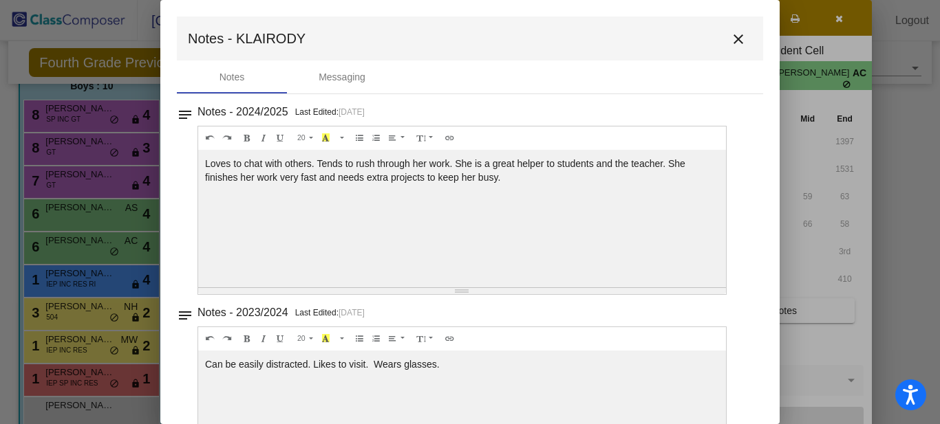
click at [733, 41] on mat-icon "close" at bounding box center [738, 39] width 17 height 17
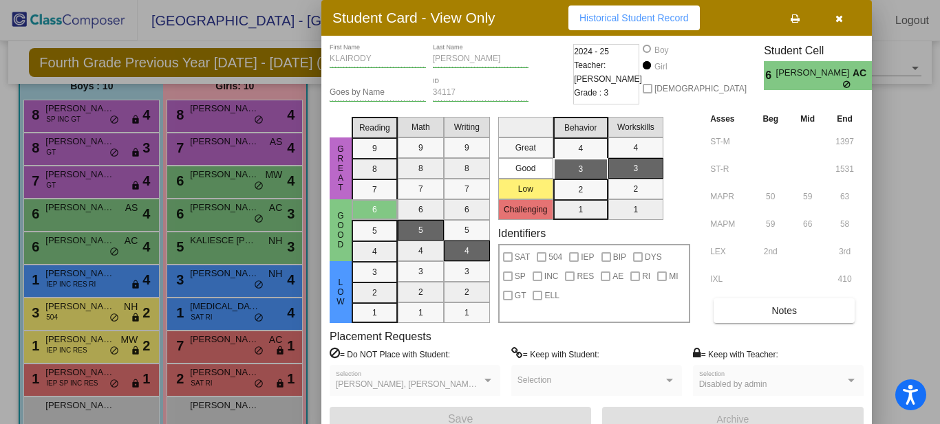
click at [838, 17] on icon "button" at bounding box center [839, 19] width 8 height 10
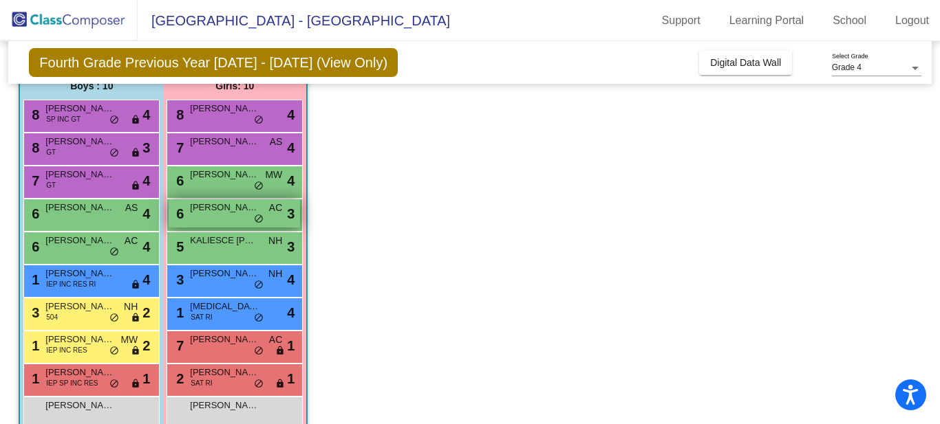
click at [221, 217] on div "6 KLAIRODY [PERSON_NAME] lock do_not_disturb_alt 3" at bounding box center [234, 213] width 131 height 28
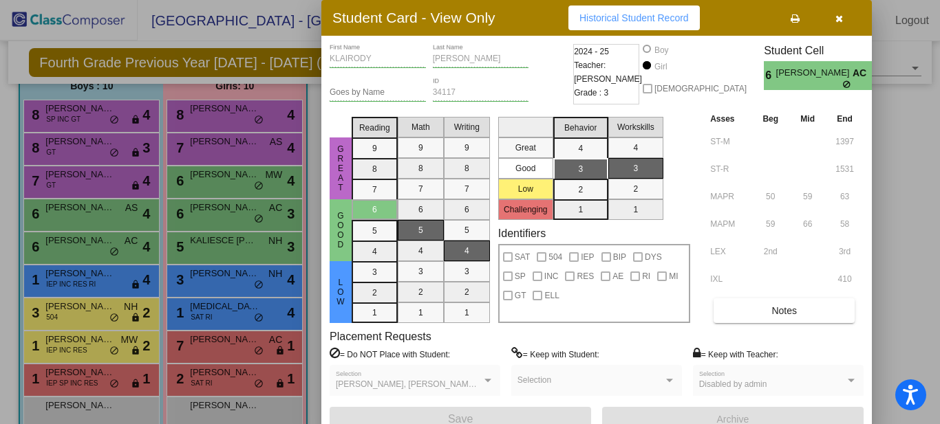
click at [838, 19] on icon "button" at bounding box center [839, 19] width 8 height 10
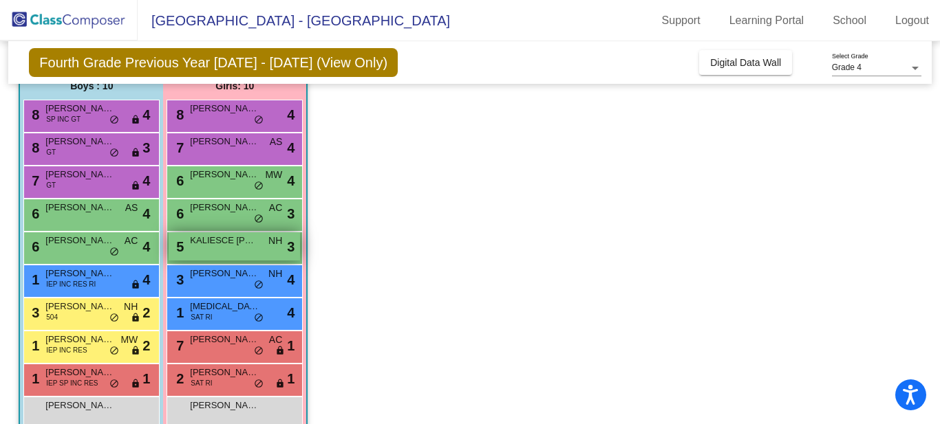
click at [220, 253] on div "5 KALIESCE [PERSON_NAME] NH lock do_not_disturb_alt 3" at bounding box center [234, 246] width 131 height 28
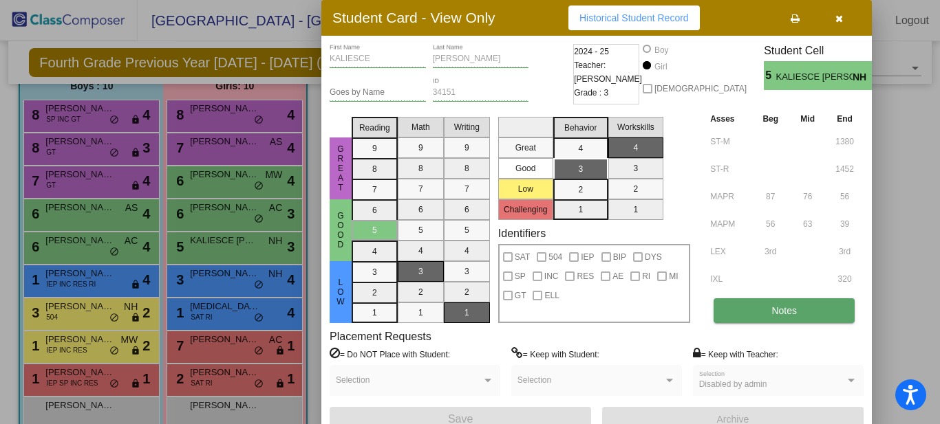
click at [768, 318] on button "Notes" at bounding box center [783, 311] width 141 height 25
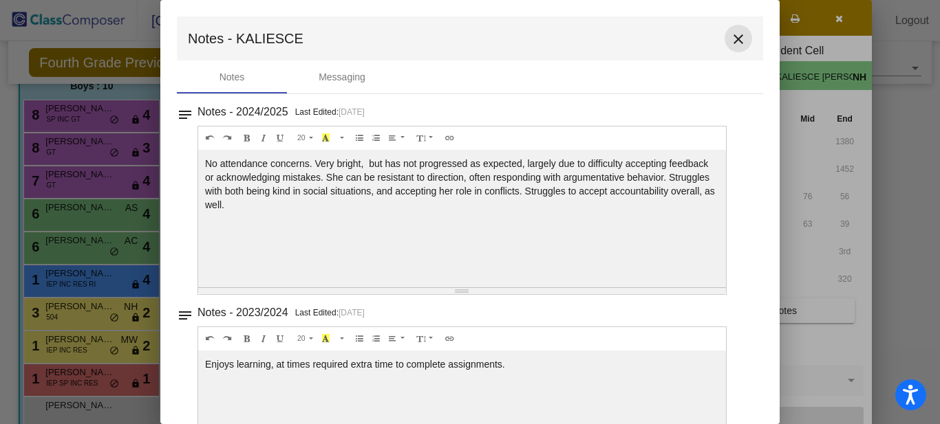
click at [730, 43] on mat-icon "close" at bounding box center [738, 39] width 17 height 17
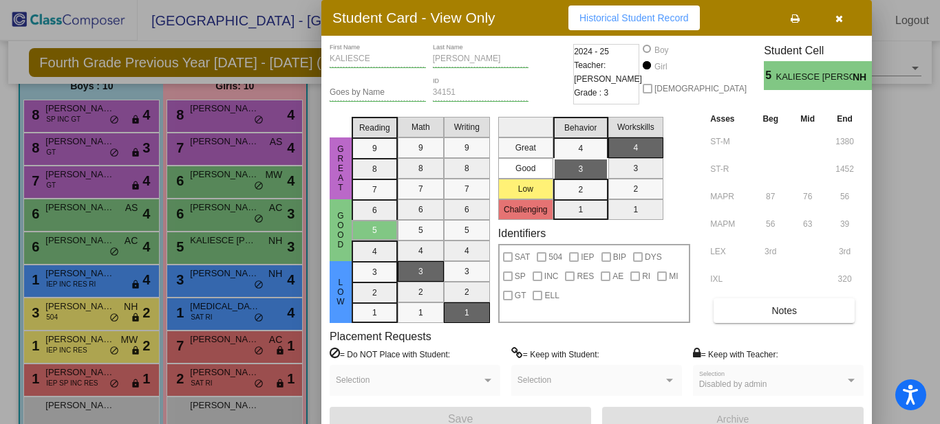
click at [842, 19] on icon "button" at bounding box center [839, 19] width 8 height 10
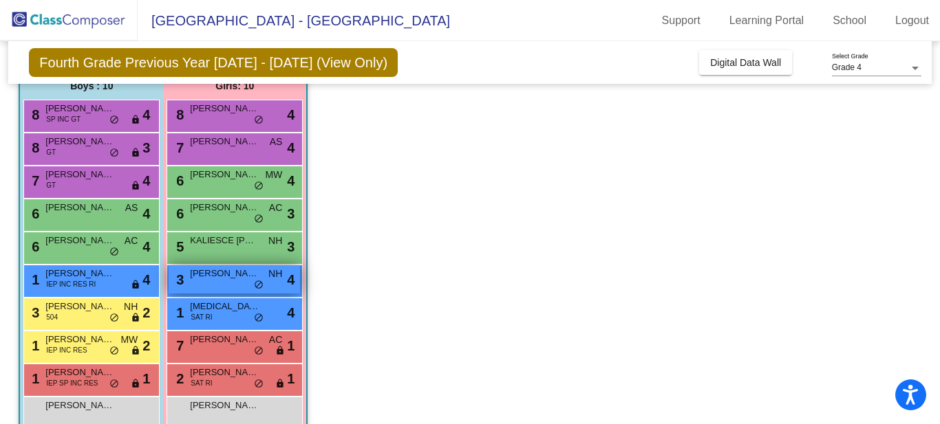
click at [222, 283] on div "3 [PERSON_NAME] NH lock do_not_disturb_alt 4" at bounding box center [234, 280] width 131 height 28
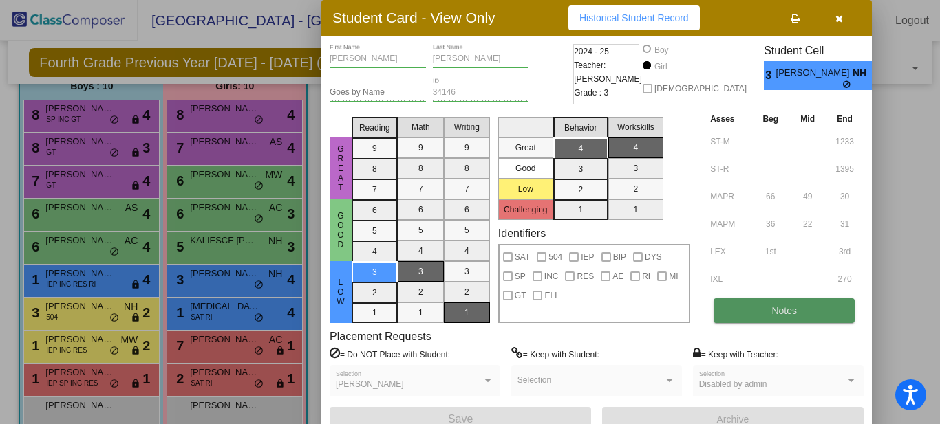
click at [762, 314] on button "Notes" at bounding box center [783, 311] width 141 height 25
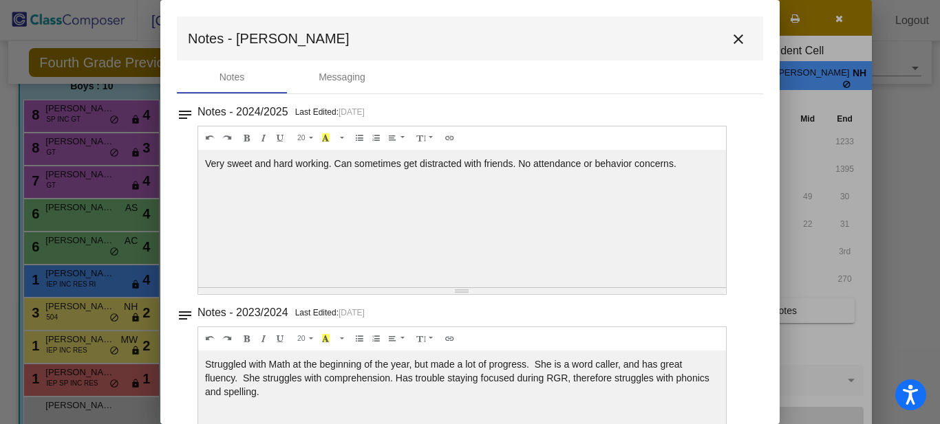
click at [731, 41] on mat-icon "close" at bounding box center [738, 39] width 17 height 17
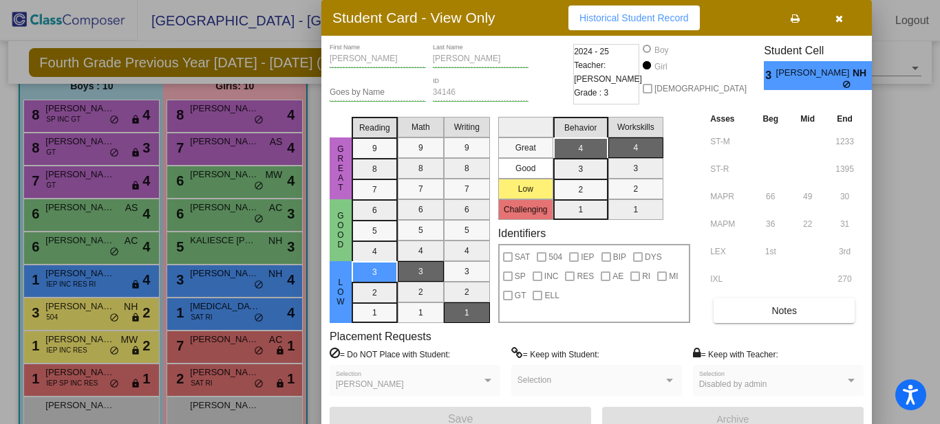
click at [844, 18] on button "button" at bounding box center [838, 18] width 44 height 25
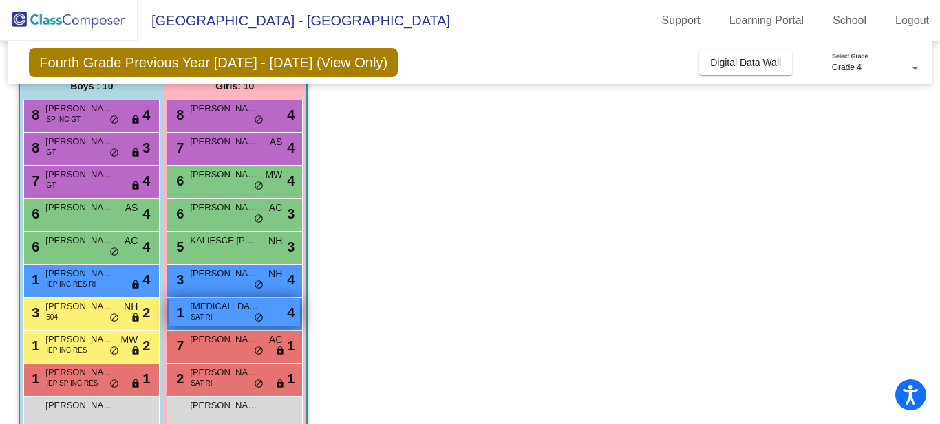
click at [219, 310] on span "[MEDICAL_DATA][PERSON_NAME]" at bounding box center [224, 307] width 69 height 14
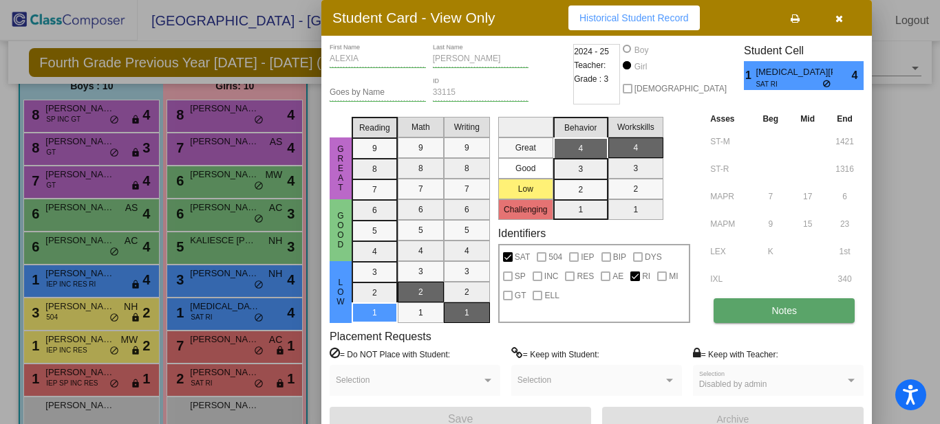
click at [762, 312] on button "Notes" at bounding box center [783, 311] width 141 height 25
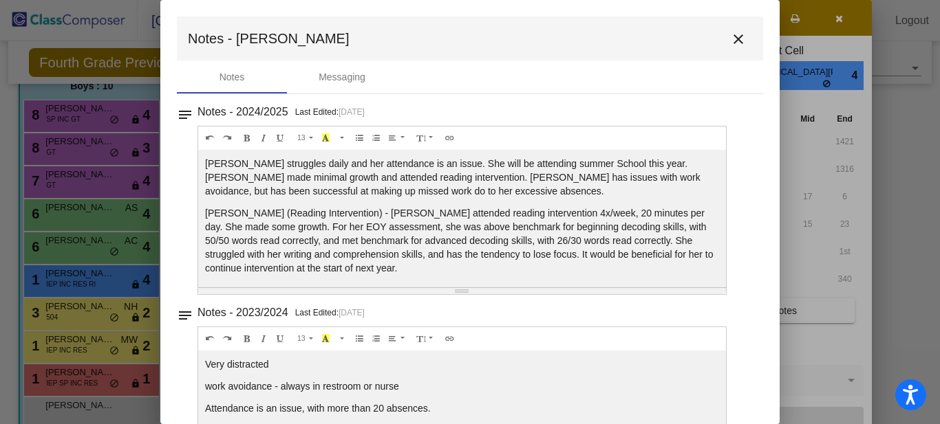
click at [733, 40] on mat-icon "close" at bounding box center [738, 39] width 17 height 17
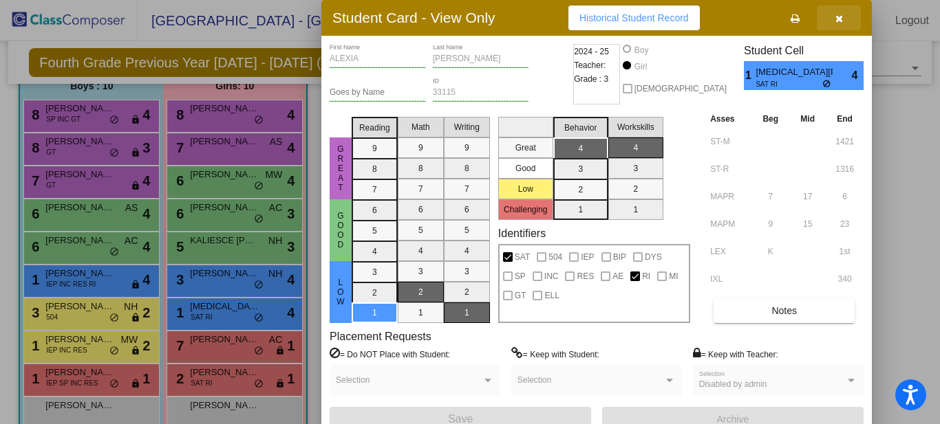
click at [840, 19] on icon "button" at bounding box center [839, 19] width 8 height 10
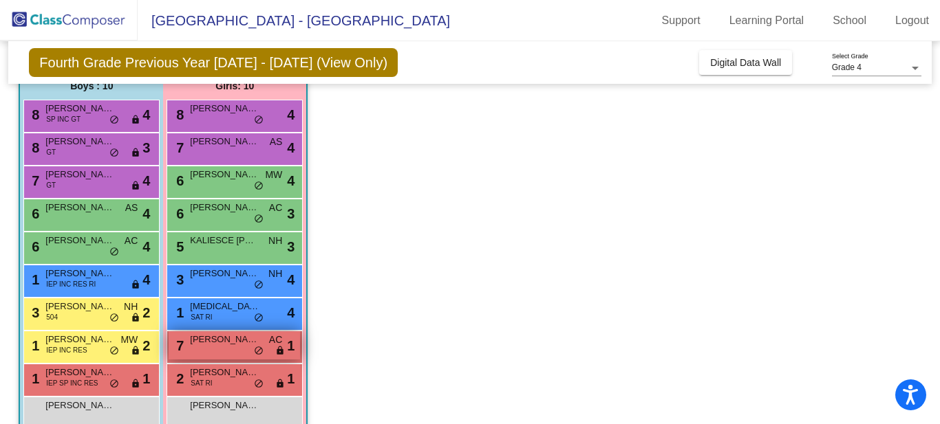
click at [235, 350] on div "7 [PERSON_NAME] AC lock do_not_disturb_alt 1" at bounding box center [234, 346] width 131 height 28
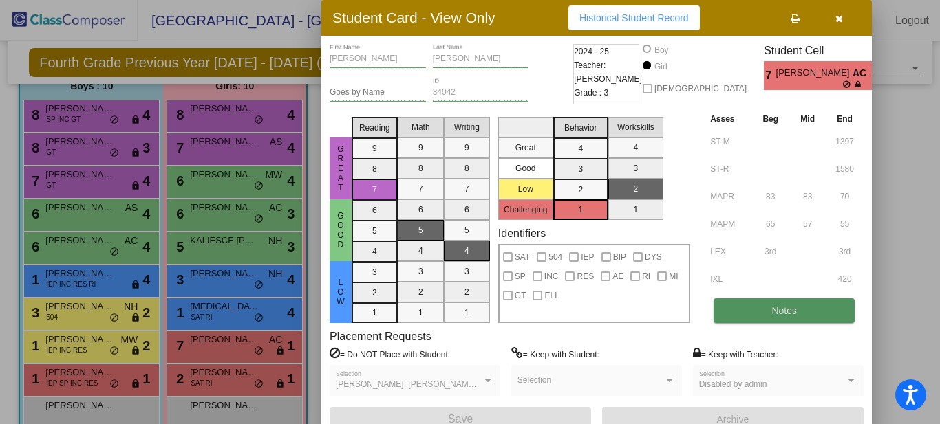
click at [778, 307] on span "Notes" at bounding box center [783, 310] width 25 height 11
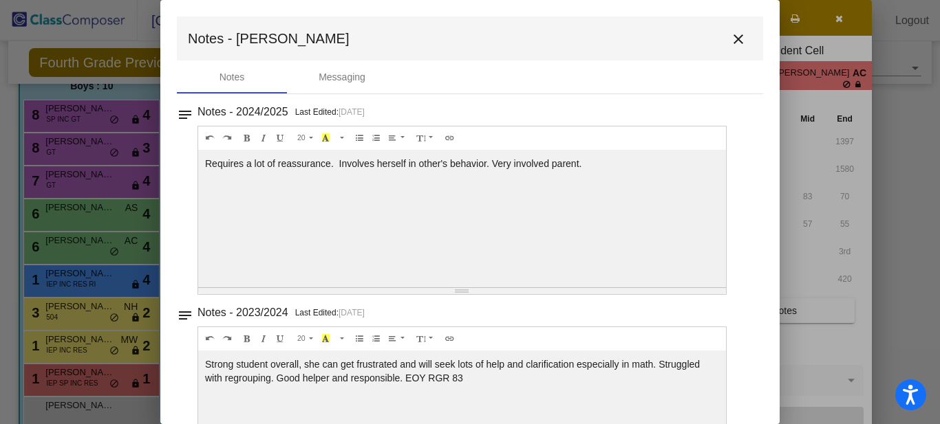
click at [733, 38] on mat-icon "close" at bounding box center [738, 39] width 17 height 17
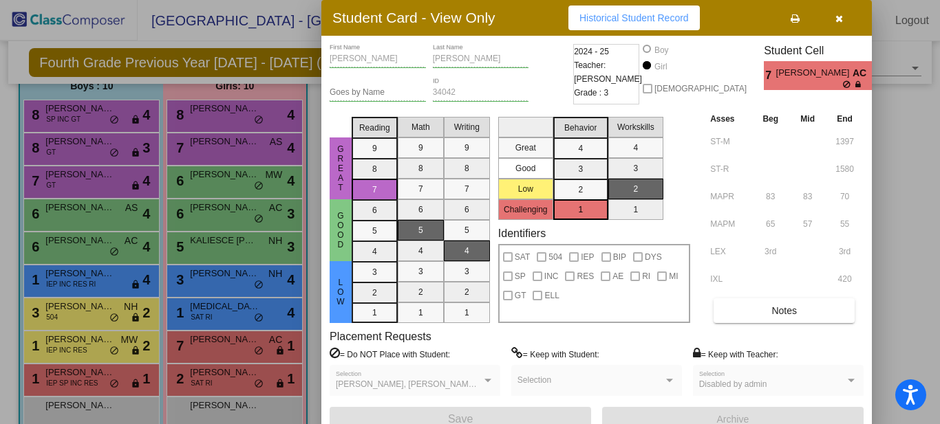
click at [840, 17] on icon "button" at bounding box center [839, 19] width 8 height 10
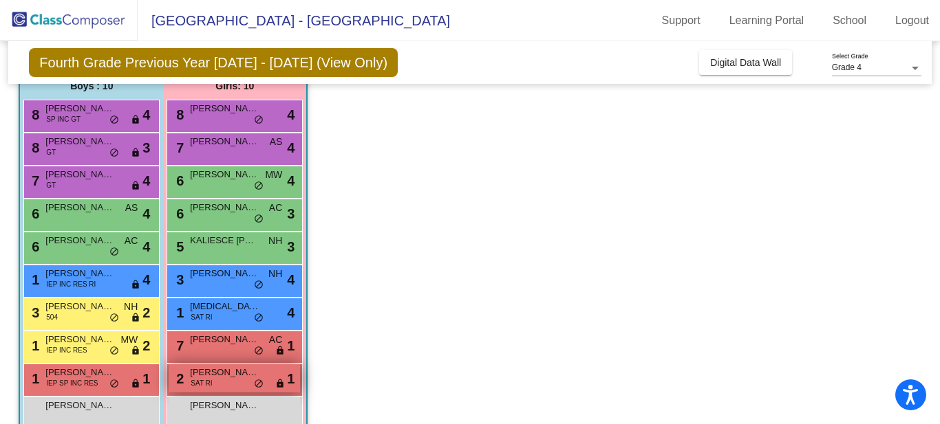
click at [218, 372] on span "[PERSON_NAME]" at bounding box center [224, 373] width 69 height 14
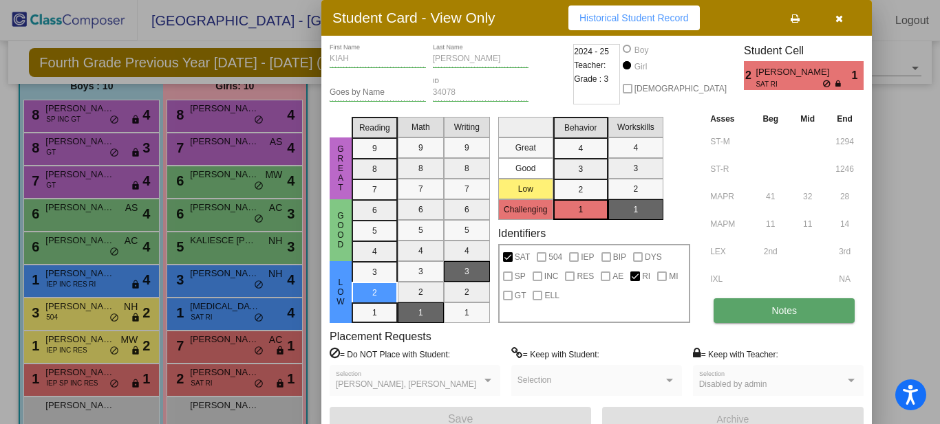
click at [785, 309] on span "Notes" at bounding box center [783, 310] width 25 height 11
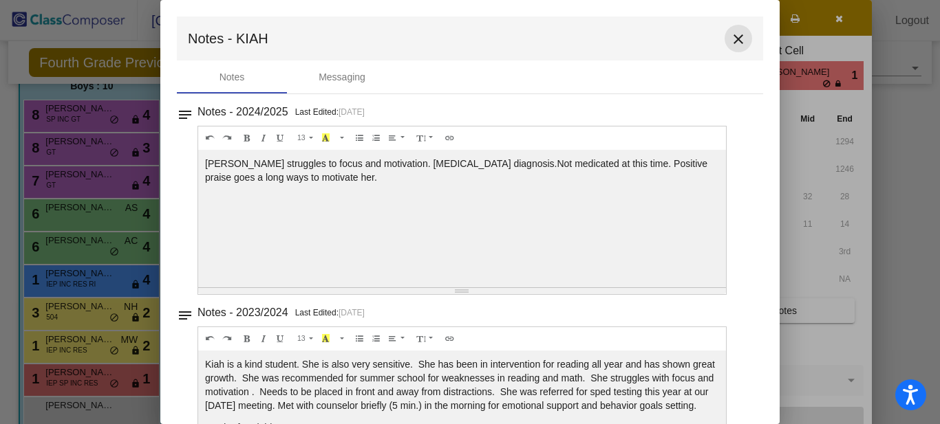
click at [730, 41] on mat-icon "close" at bounding box center [738, 39] width 17 height 17
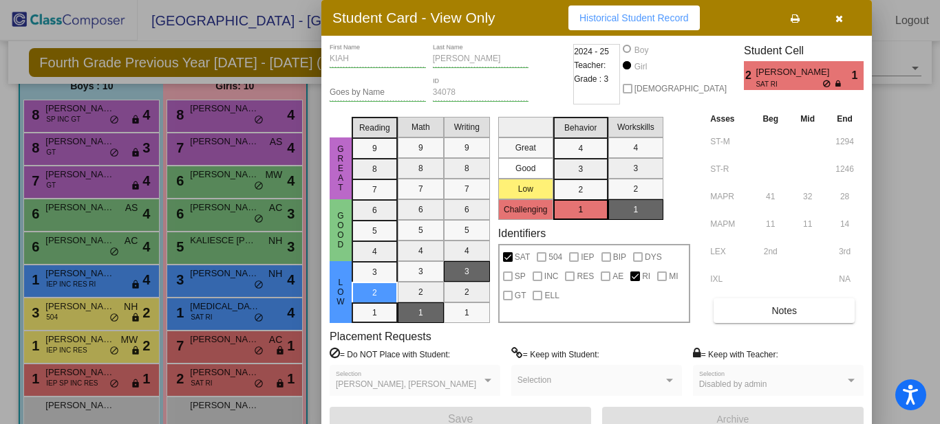
click at [841, 20] on icon "button" at bounding box center [839, 19] width 8 height 10
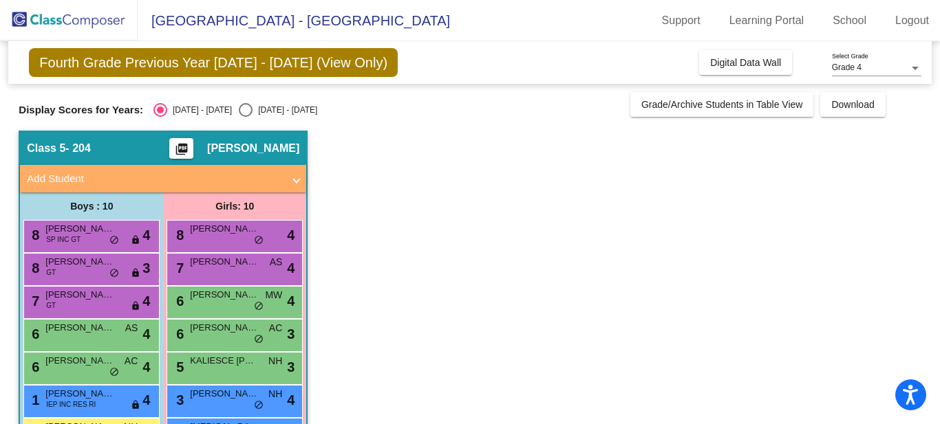
click at [891, 65] on div "Grade 4" at bounding box center [870, 68] width 77 height 10
click at [891, 65] on span "Grade 4" at bounding box center [876, 68] width 89 height 25
click at [239, 107] on div "Select an option" at bounding box center [246, 110] width 14 height 14
click at [245, 117] on input "[DATE] - [DATE]" at bounding box center [245, 117] width 1 height 1
radio input "true"
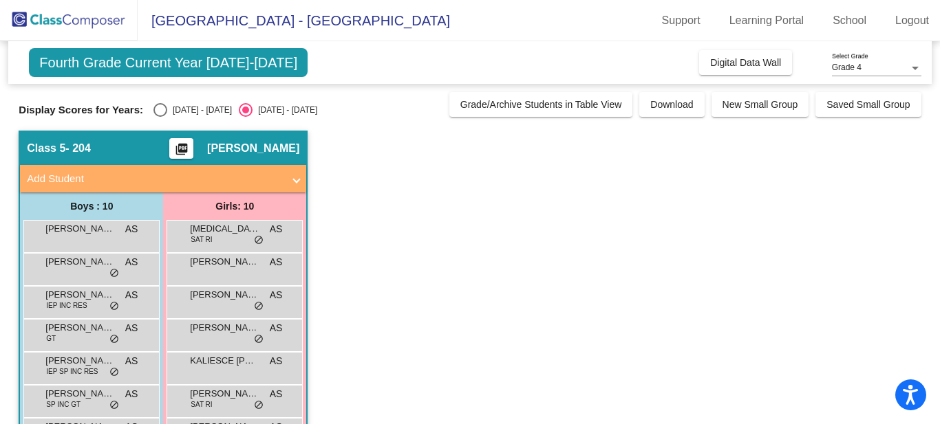
click at [294, 176] on span at bounding box center [297, 179] width 6 height 16
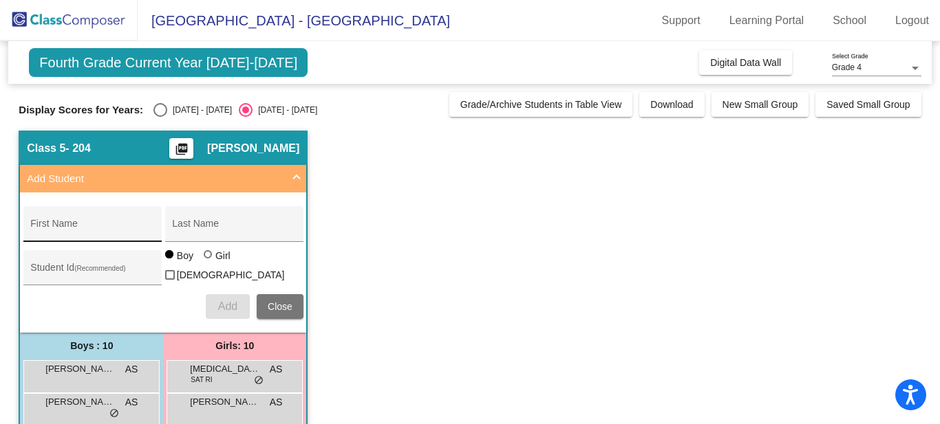
click at [54, 231] on input "First Name" at bounding box center [92, 229] width 124 height 11
type input "ashton"
type input "[PERSON_NAME]"
click at [206, 294] on button "Add" at bounding box center [228, 306] width 44 height 25
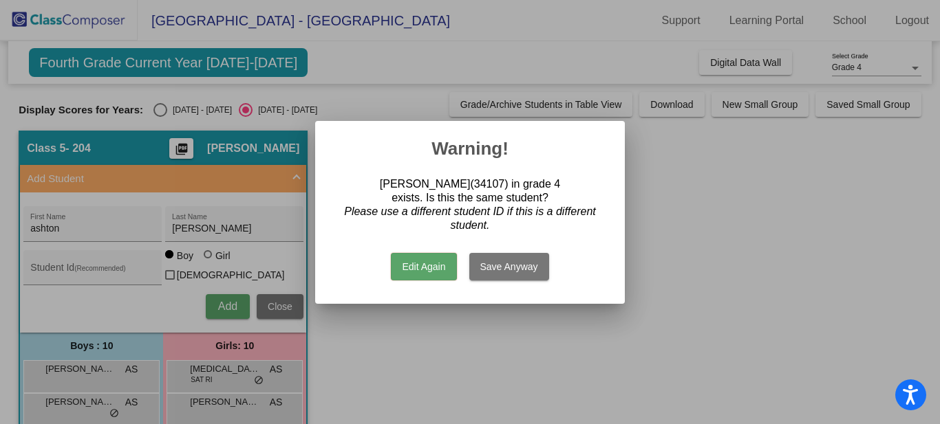
click at [509, 266] on button "Save Anyway" at bounding box center [509, 267] width 80 height 28
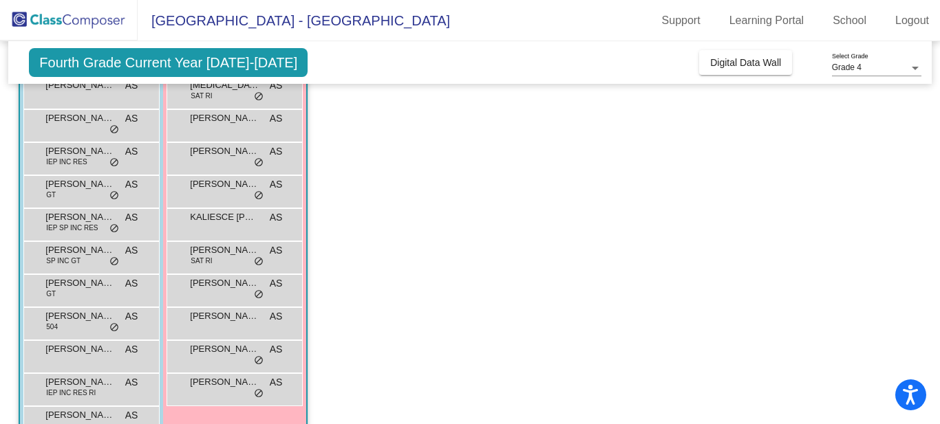
scroll to position [318, 0]
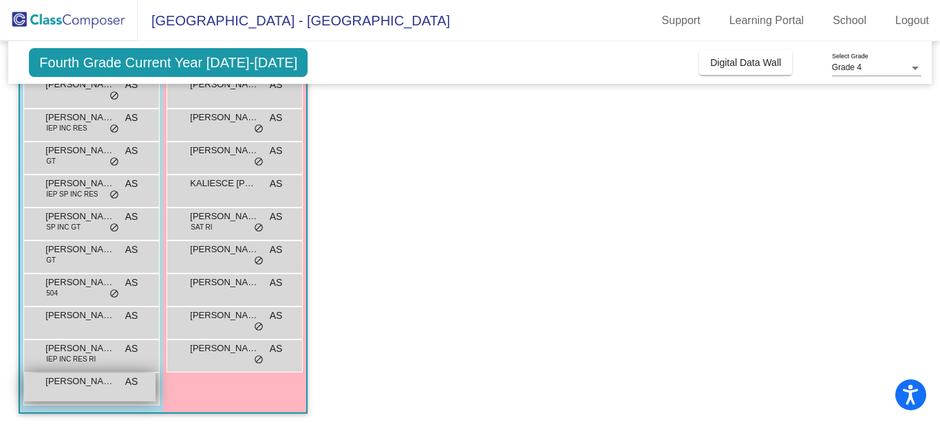
click at [75, 389] on div "[PERSON_NAME] AS lock do_not_disturb_alt" at bounding box center [89, 387] width 131 height 28
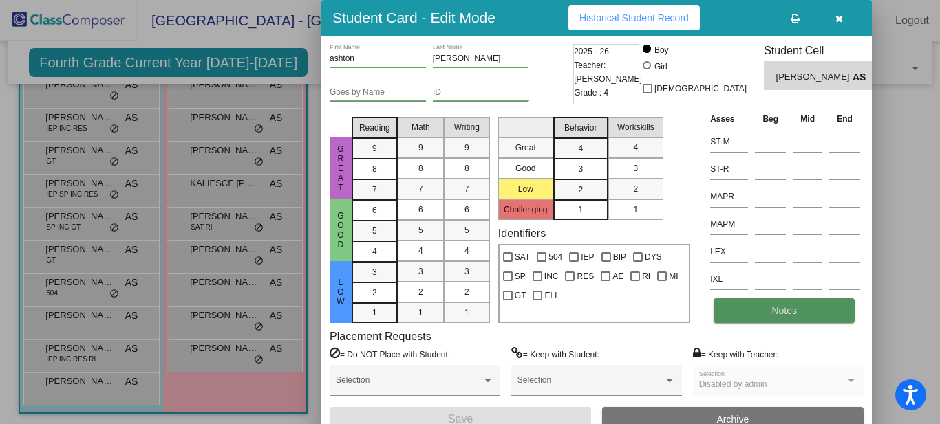
click at [800, 301] on button "Notes" at bounding box center [783, 311] width 141 height 25
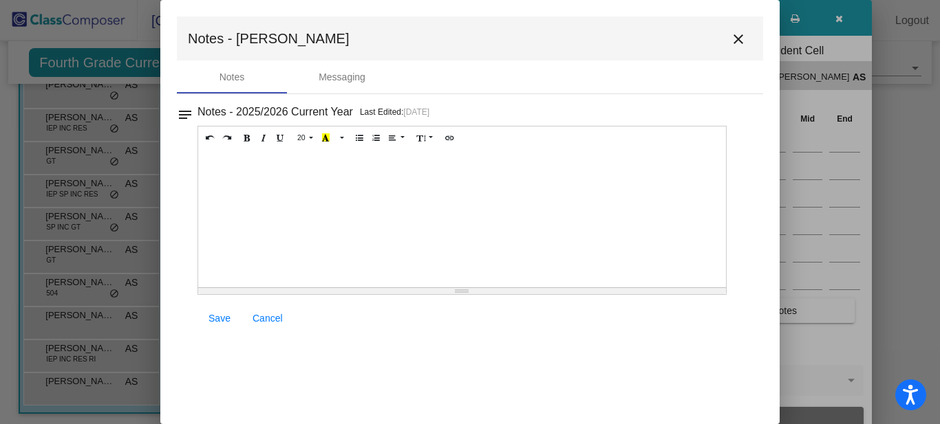
click at [728, 37] on button "close" at bounding box center [738, 39] width 28 height 28
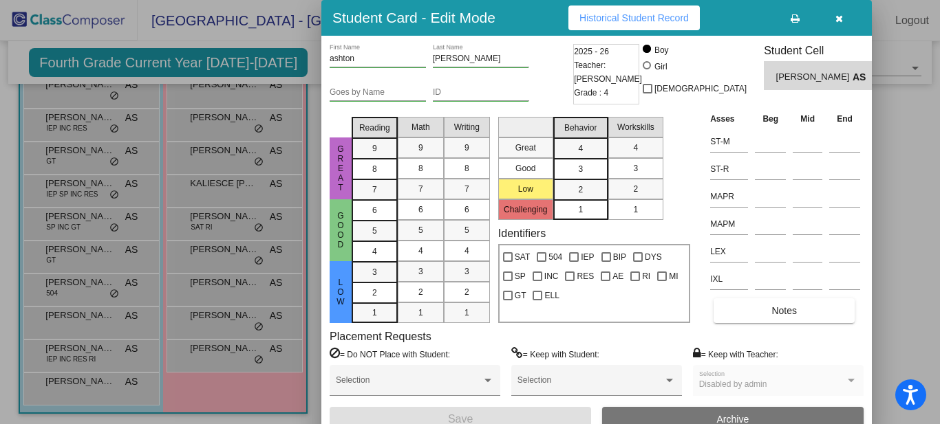
click at [836, 18] on icon "button" at bounding box center [839, 19] width 8 height 10
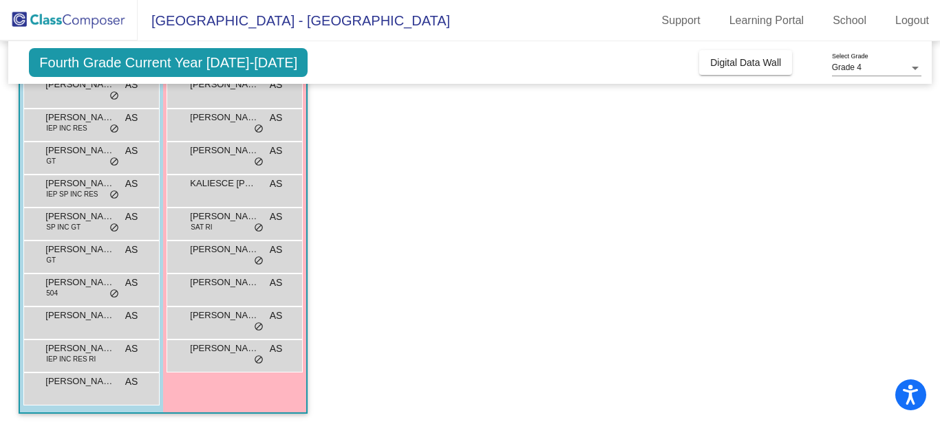
scroll to position [0, 0]
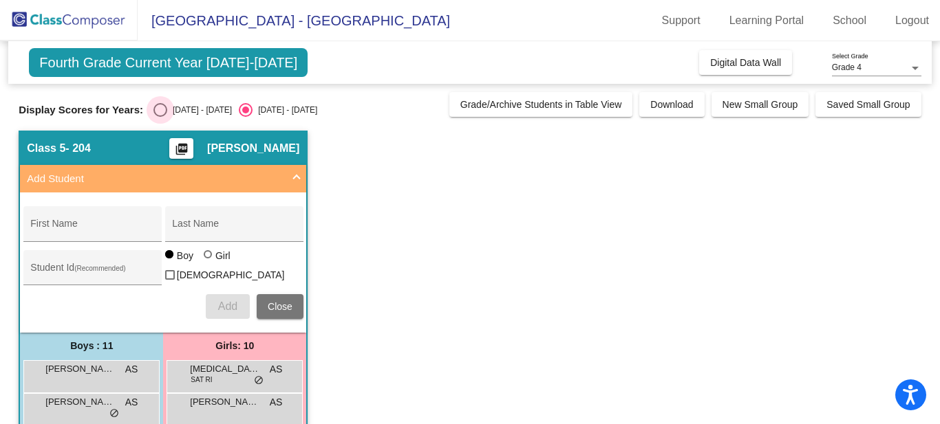
click at [153, 109] on div "Select an option" at bounding box center [160, 110] width 14 height 14
click at [160, 117] on input "[DATE] - [DATE]" at bounding box center [160, 117] width 1 height 1
radio input "true"
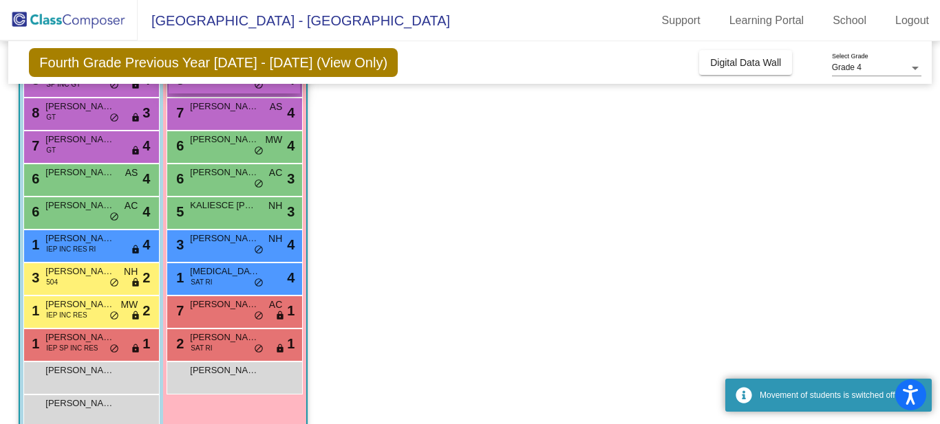
scroll to position [318, 0]
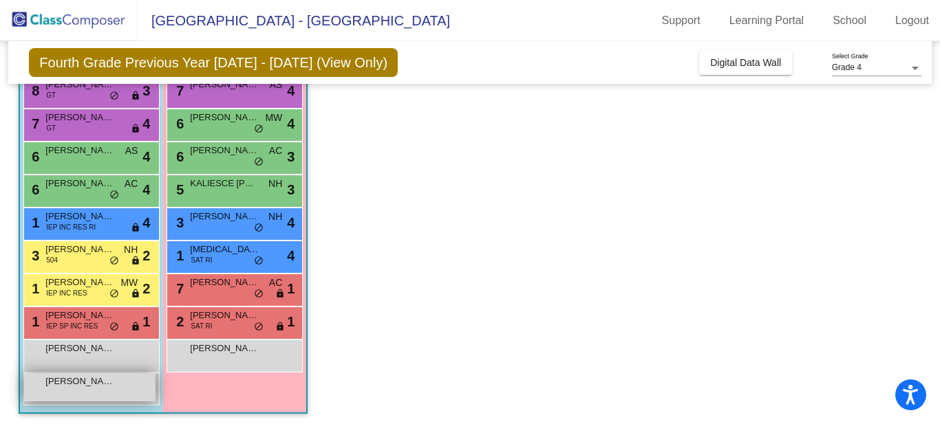
click at [92, 382] on span "[PERSON_NAME]" at bounding box center [79, 382] width 69 height 14
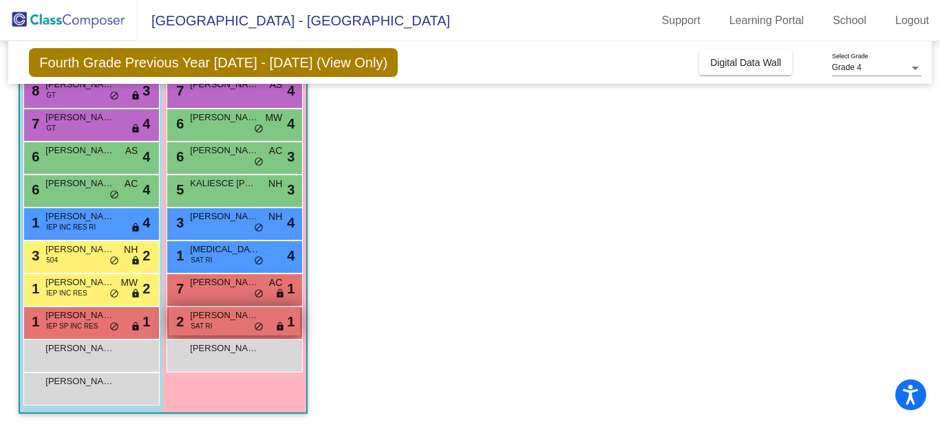
scroll to position [0, 0]
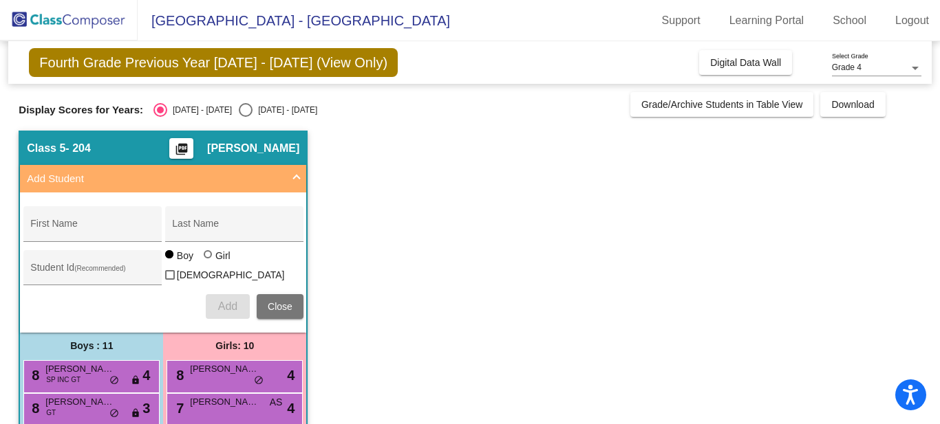
click at [239, 112] on div "Select an option" at bounding box center [246, 110] width 14 height 14
click at [245, 117] on input "[DATE] - [DATE]" at bounding box center [245, 117] width 1 height 1
radio input "true"
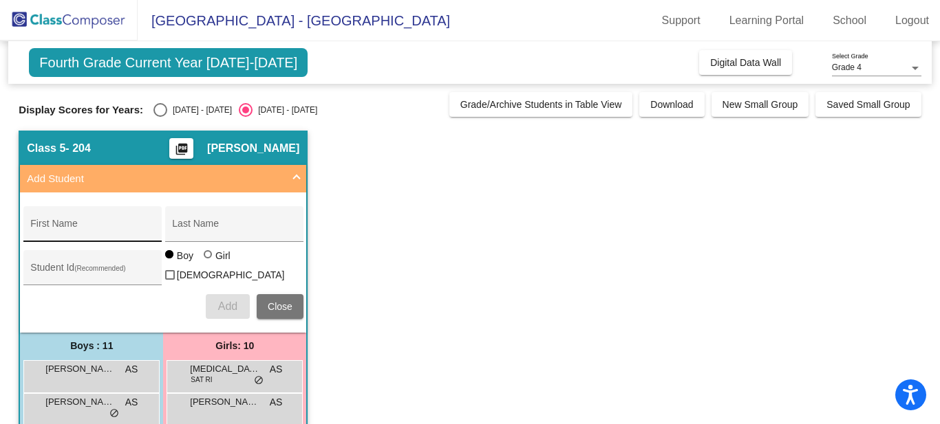
click at [65, 232] on input "First Name" at bounding box center [92, 229] width 124 height 11
type input "[PERSON_NAME]"
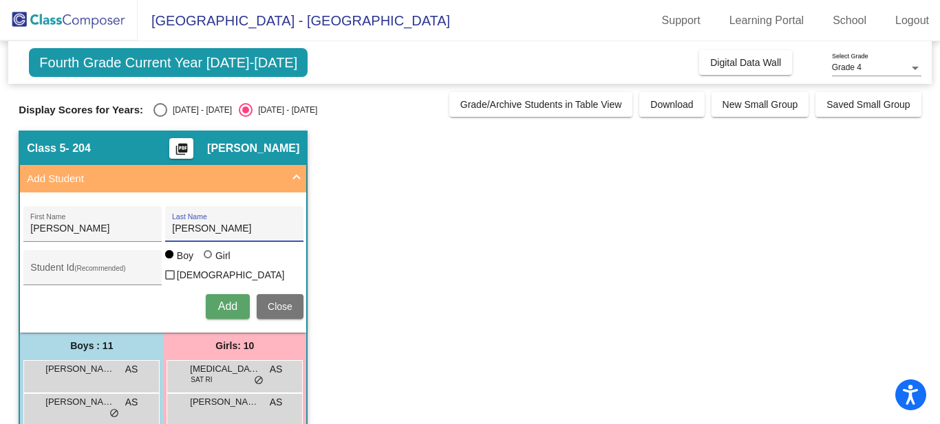
type input "[PERSON_NAME]"
click at [233, 301] on span "Add" at bounding box center [227, 307] width 19 height 12
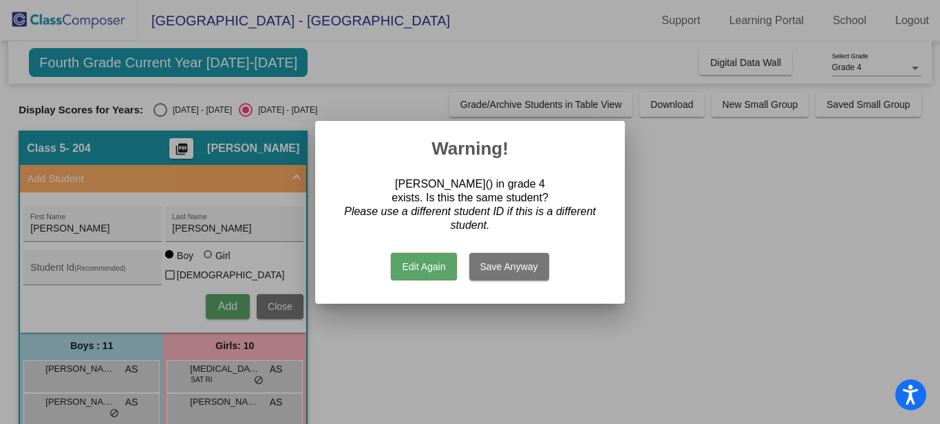
click at [430, 270] on button "Edit Again" at bounding box center [423, 267] width 65 height 28
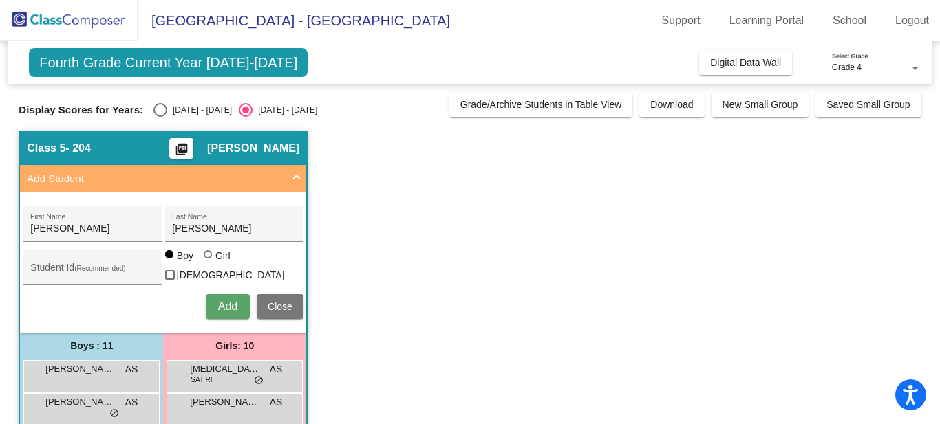
click at [210, 259] on div at bounding box center [208, 254] width 8 height 8
click at [209, 262] on input "Girl" at bounding box center [208, 261] width 1 height 1
radio input "true"
click at [219, 307] on span "Add" at bounding box center [227, 307] width 19 height 12
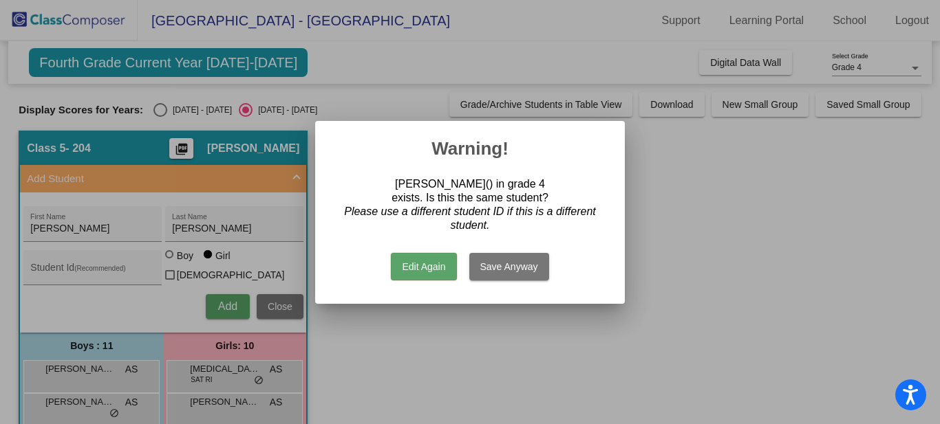
click at [505, 264] on button "Save Anyway" at bounding box center [509, 267] width 80 height 28
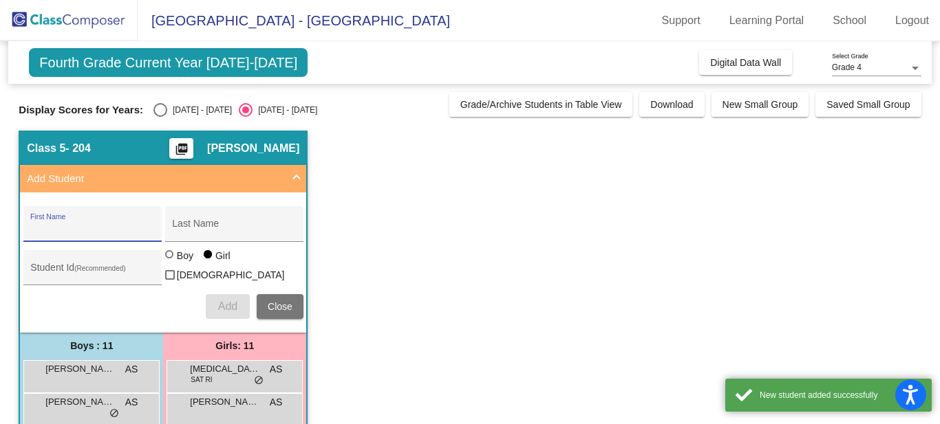
click at [153, 113] on div "Select an option" at bounding box center [160, 110] width 14 height 14
click at [160, 117] on input "[DATE] - [DATE]" at bounding box center [160, 117] width 1 height 1
radio input "true"
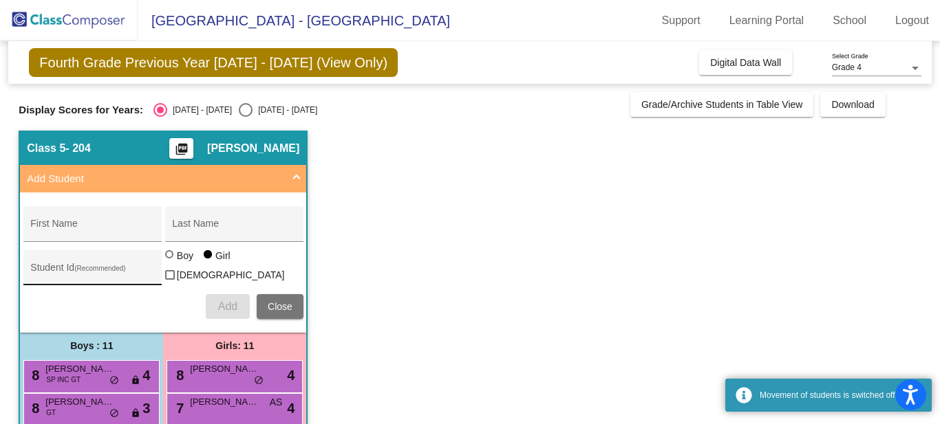
scroll to position [318, 0]
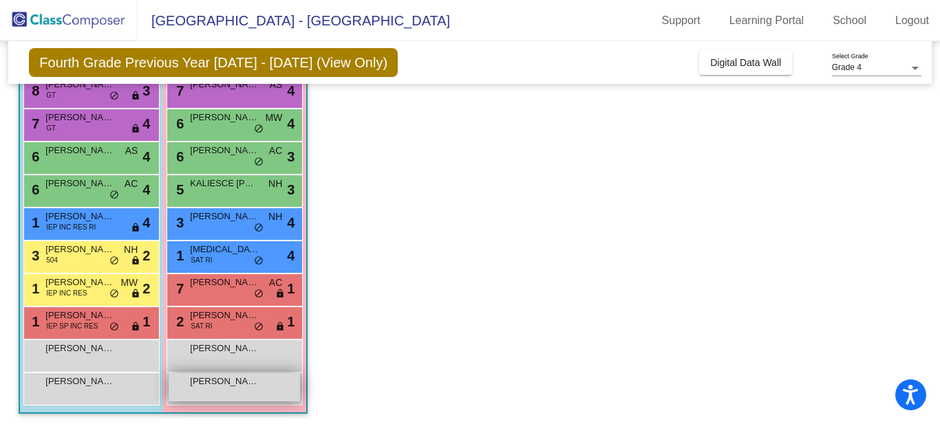
click at [239, 386] on div "[PERSON_NAME] lock do_not_disturb_alt" at bounding box center [234, 387] width 131 height 28
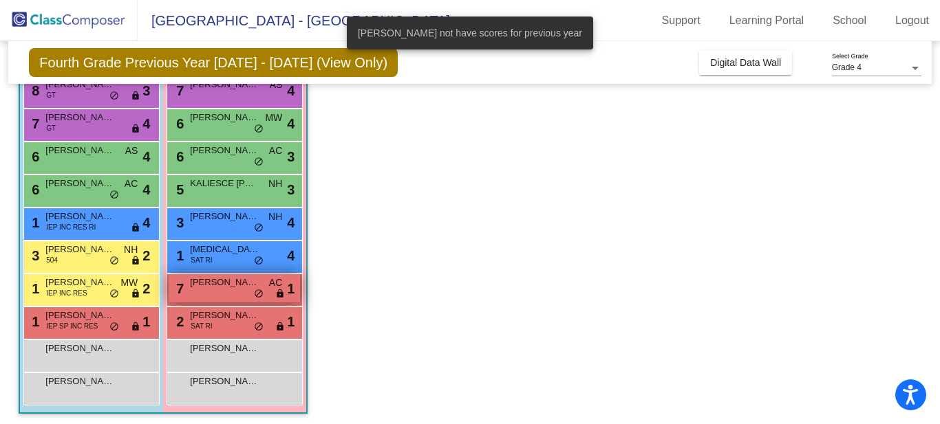
scroll to position [0, 0]
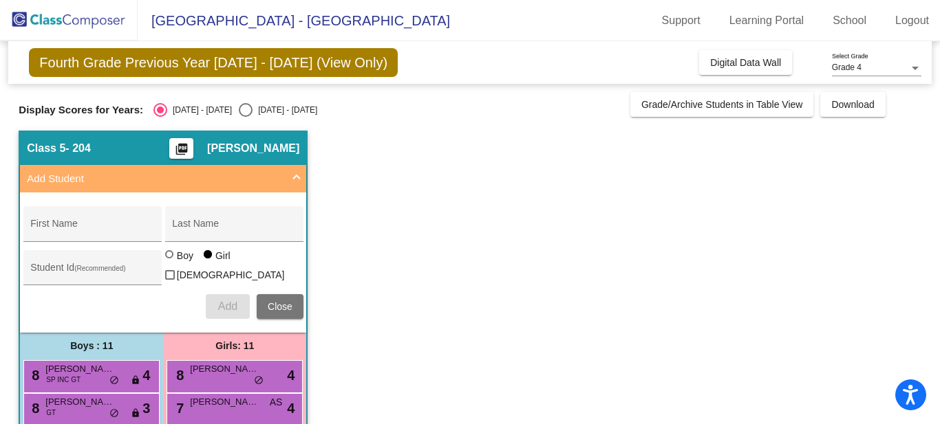
click at [239, 111] on div "Select an option" at bounding box center [246, 110] width 14 height 14
click at [245, 117] on input "[DATE] - [DATE]" at bounding box center [245, 117] width 1 height 1
radio input "true"
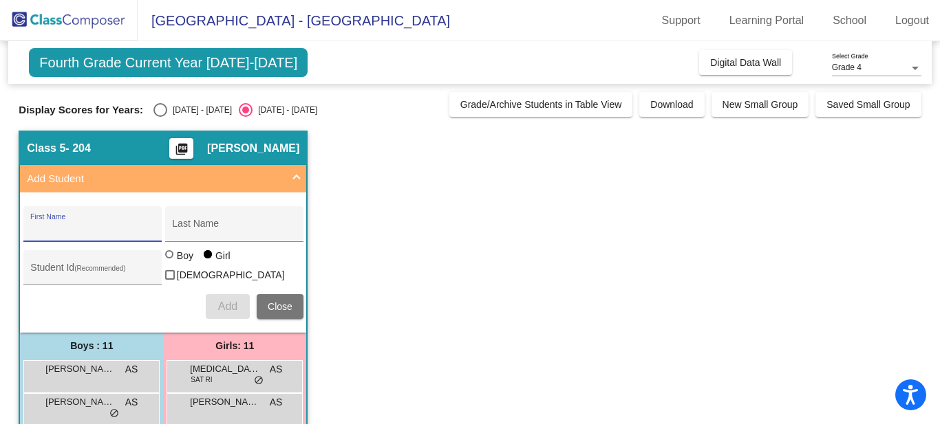
click at [57, 228] on input "First Name" at bounding box center [92, 229] width 124 height 11
type input "ava"
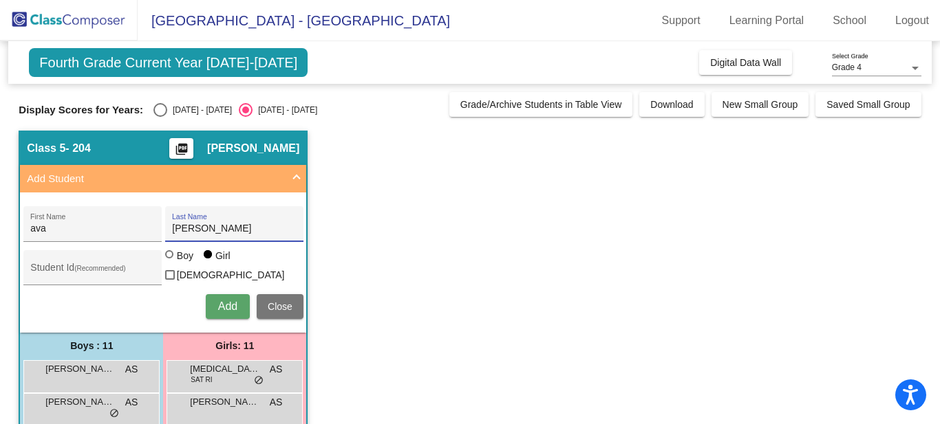
type input "[PERSON_NAME]"
click at [227, 306] on span "Add" at bounding box center [227, 307] width 19 height 12
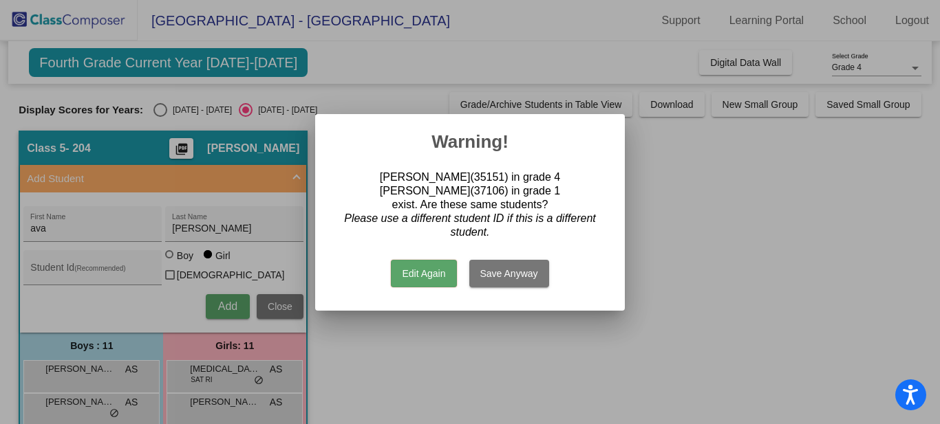
click at [506, 276] on button "Save Anyway" at bounding box center [509, 274] width 80 height 28
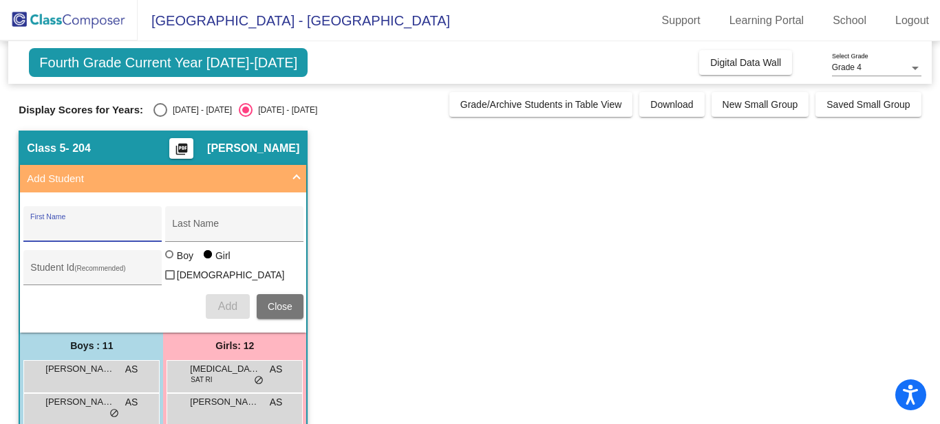
click at [153, 108] on div "Select an option" at bounding box center [160, 110] width 14 height 14
click at [160, 117] on input "[DATE] - [DATE]" at bounding box center [160, 117] width 1 height 1
radio input "true"
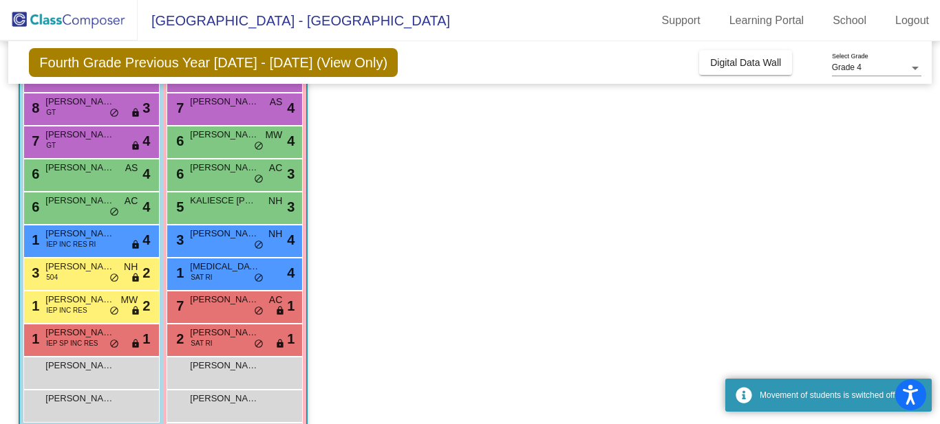
scroll to position [351, 0]
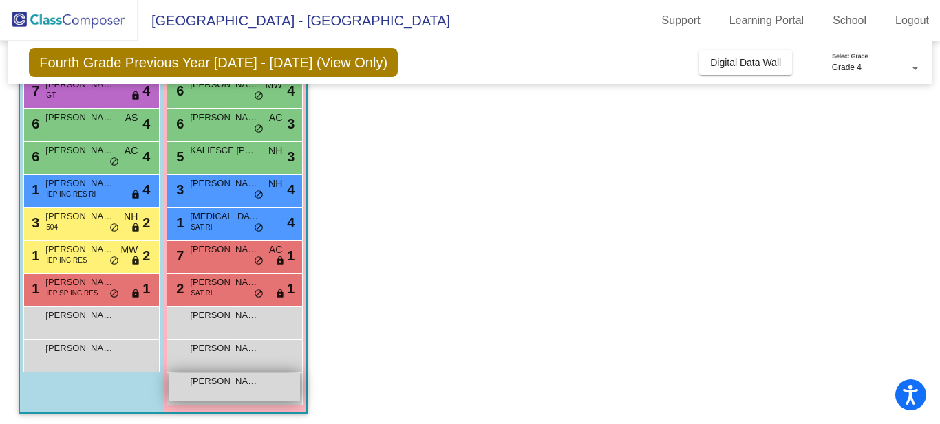
click at [226, 388] on div "[PERSON_NAME] lock do_not_disturb_alt" at bounding box center [234, 387] width 131 height 28
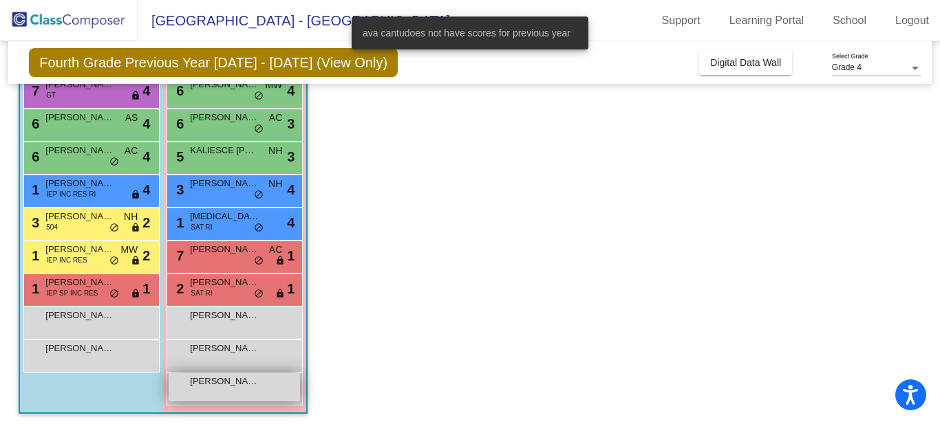
scroll to position [0, 0]
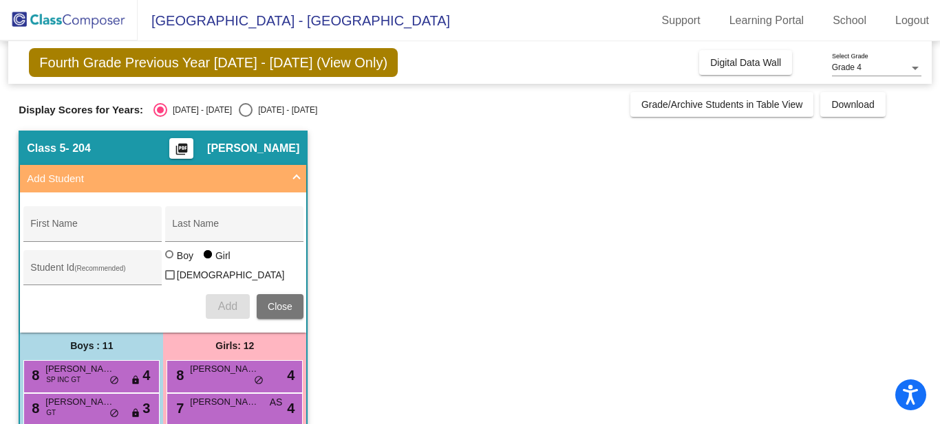
click at [239, 111] on div "Select an option" at bounding box center [246, 110] width 14 height 14
click at [245, 117] on input "[DATE] - [DATE]" at bounding box center [245, 117] width 1 height 1
radio input "true"
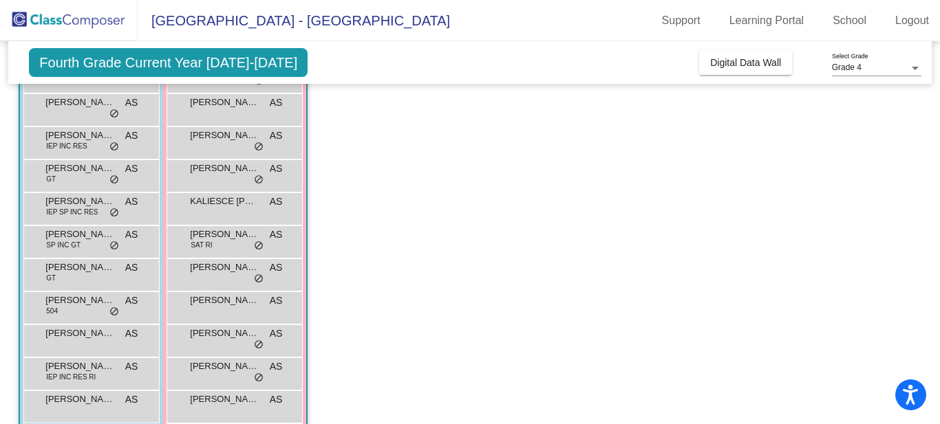
scroll to position [351, 0]
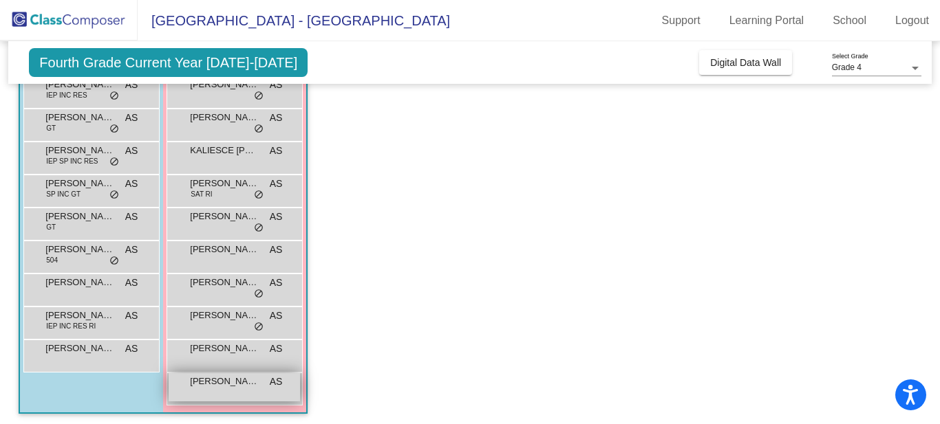
click at [277, 383] on span "AS" at bounding box center [276, 382] width 13 height 14
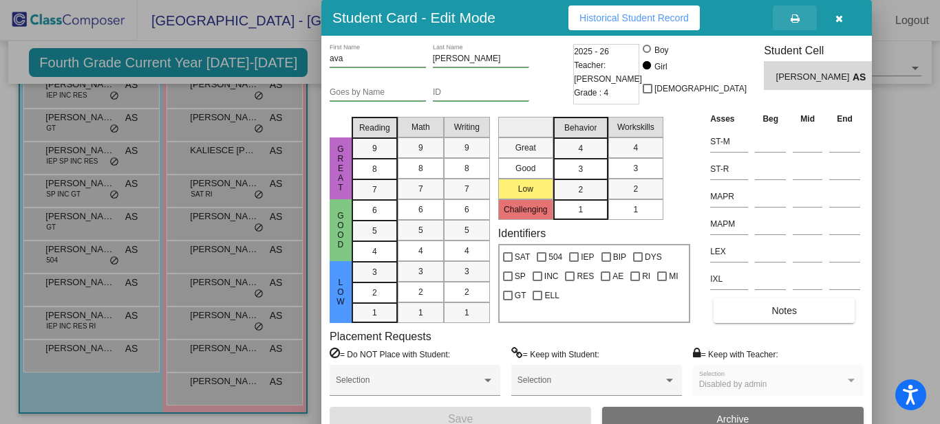
click at [800, 21] on button at bounding box center [794, 18] width 44 height 25
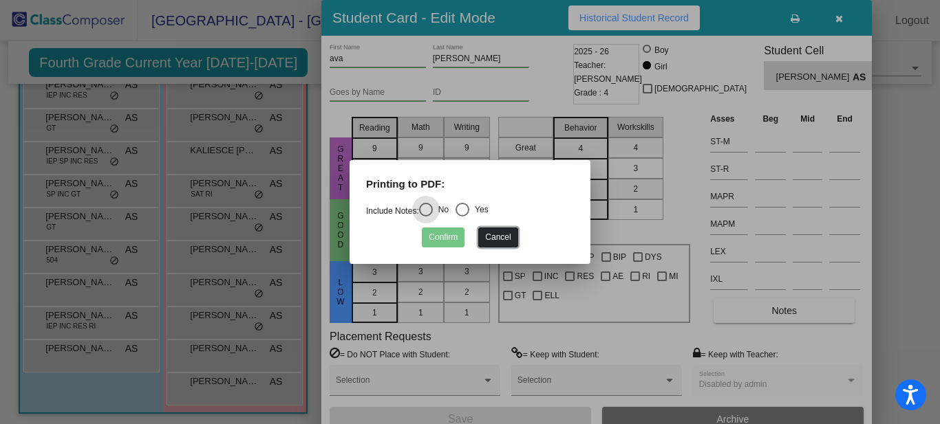
click at [501, 238] on button "Cancel" at bounding box center [497, 238] width 39 height 20
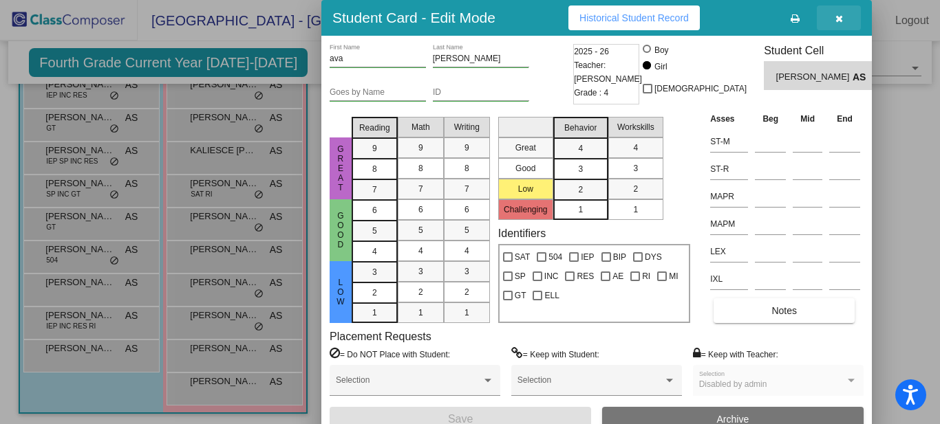
click at [842, 19] on icon "button" at bounding box center [839, 19] width 8 height 10
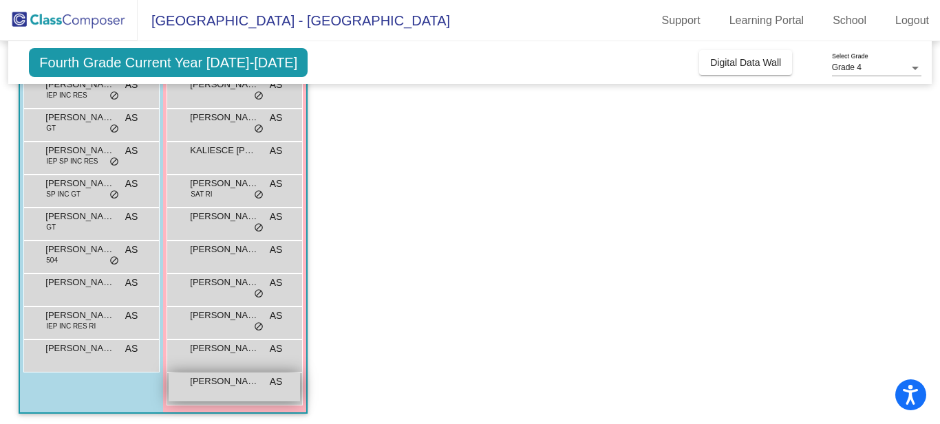
click at [216, 387] on div "[PERSON_NAME] AS lock do_not_disturb_alt" at bounding box center [234, 387] width 131 height 28
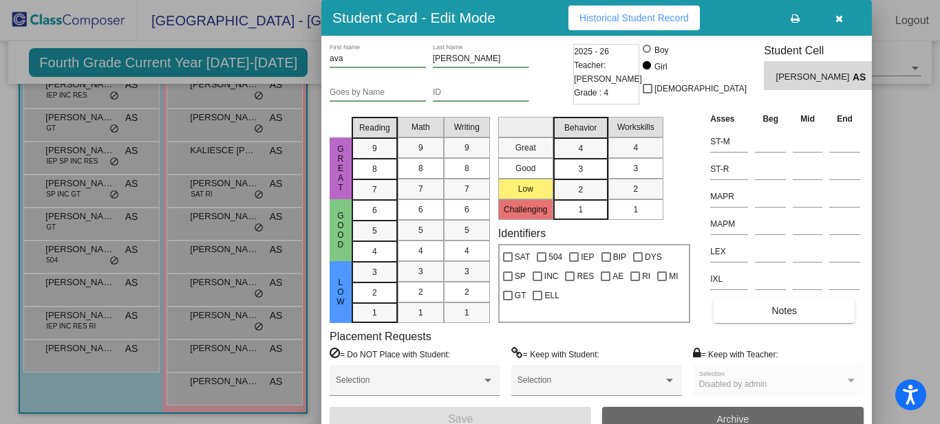
click at [719, 417] on span "Archive" at bounding box center [733, 419] width 32 height 11
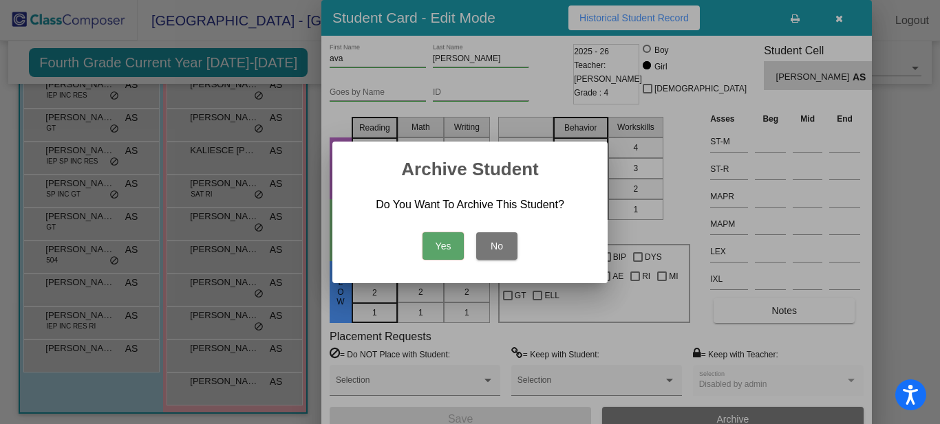
click at [457, 254] on button "Yes" at bounding box center [442, 246] width 41 height 28
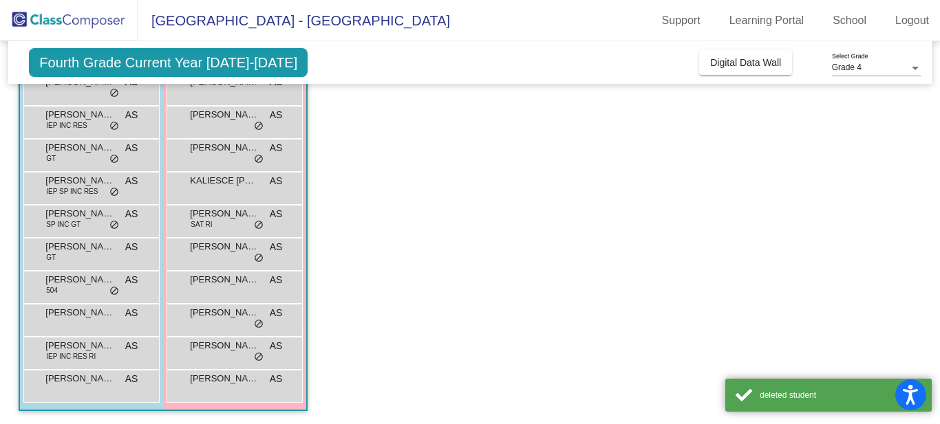
scroll to position [318, 0]
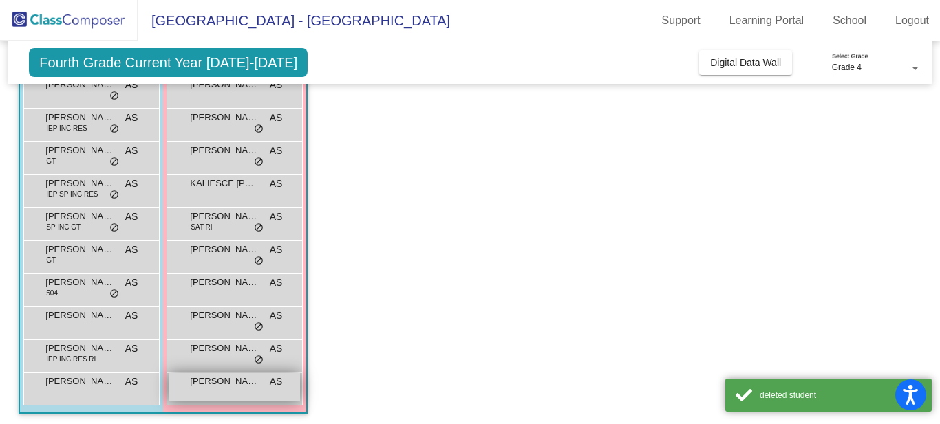
click at [236, 383] on span "[PERSON_NAME]" at bounding box center [224, 382] width 69 height 14
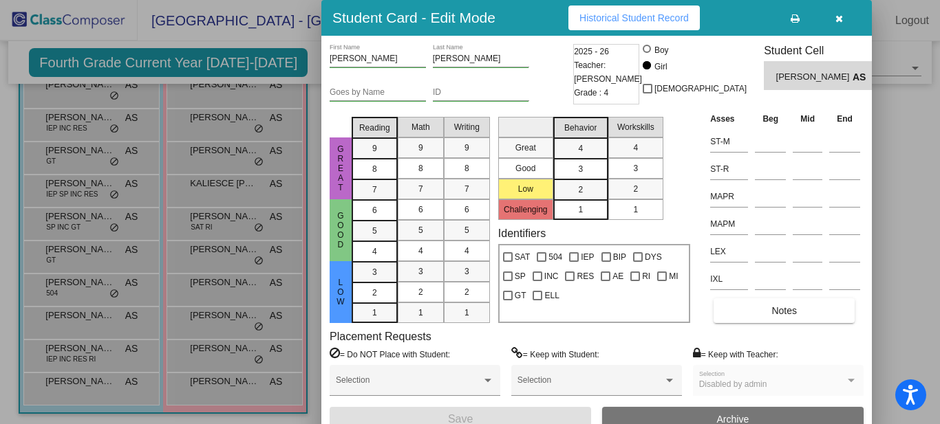
click at [706, 415] on button "Archive" at bounding box center [732, 419] width 261 height 25
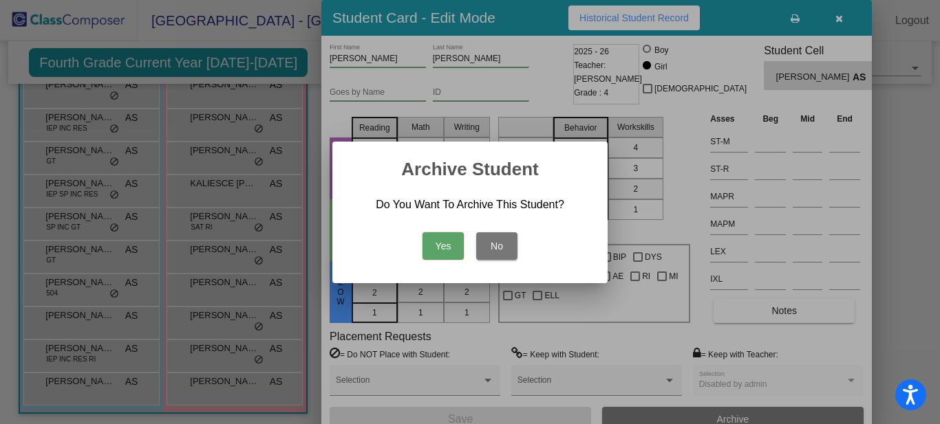
click at [440, 250] on button "Yes" at bounding box center [442, 246] width 41 height 28
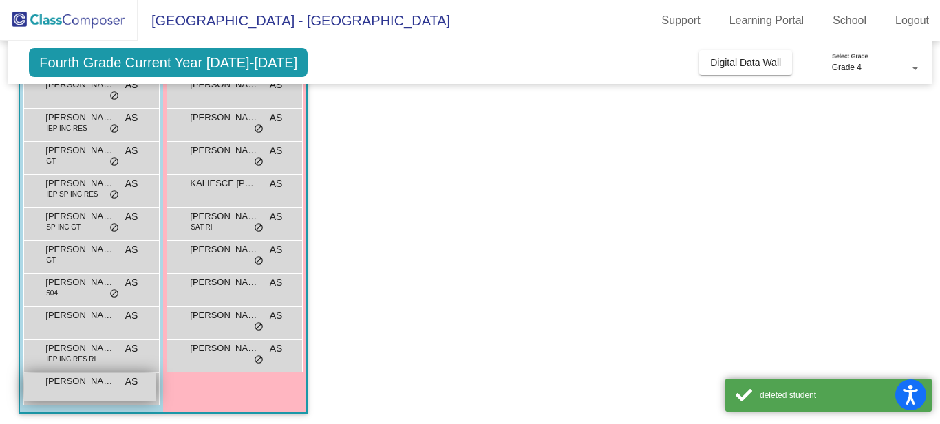
click at [100, 380] on span "[PERSON_NAME]" at bounding box center [79, 382] width 69 height 14
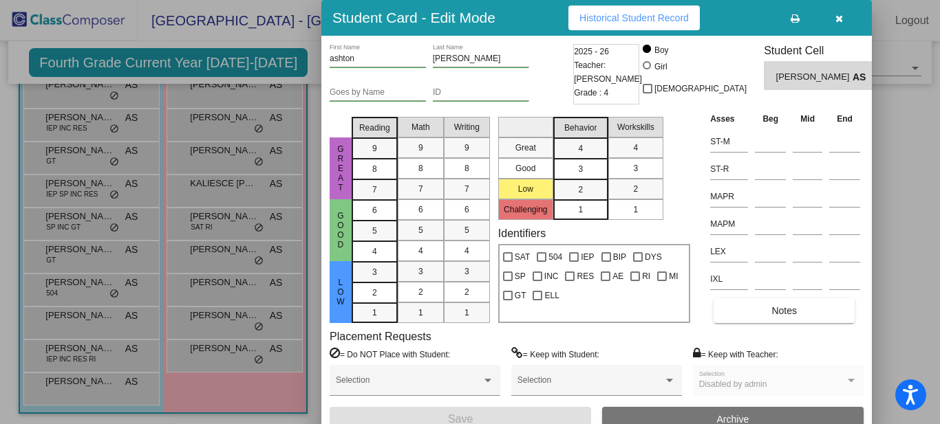
click at [629, 416] on button "Archive" at bounding box center [732, 419] width 261 height 25
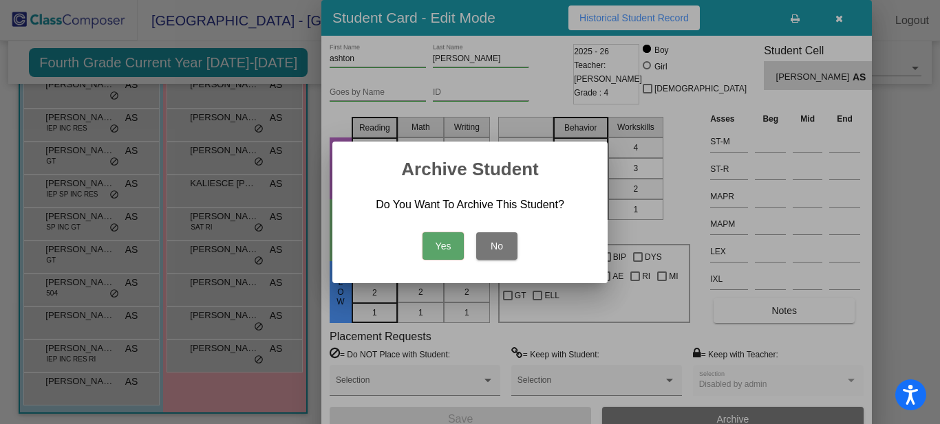
click at [448, 250] on button "Yes" at bounding box center [442, 246] width 41 height 28
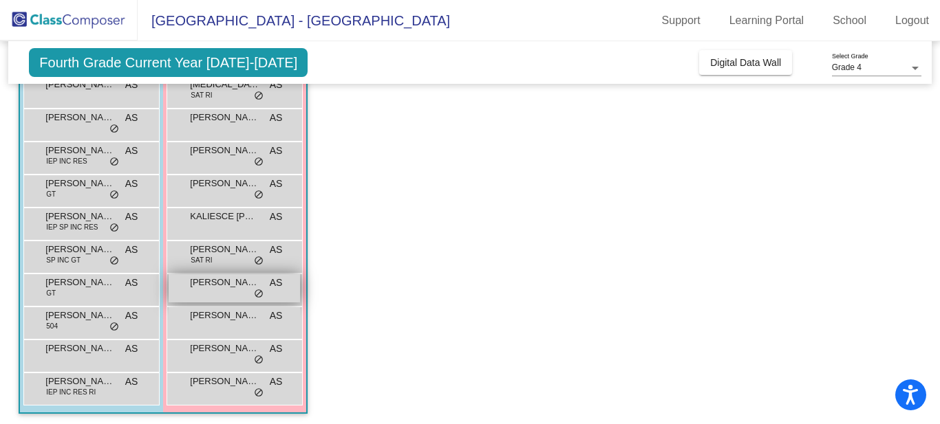
scroll to position [0, 0]
